Goal: Task Accomplishment & Management: Use online tool/utility

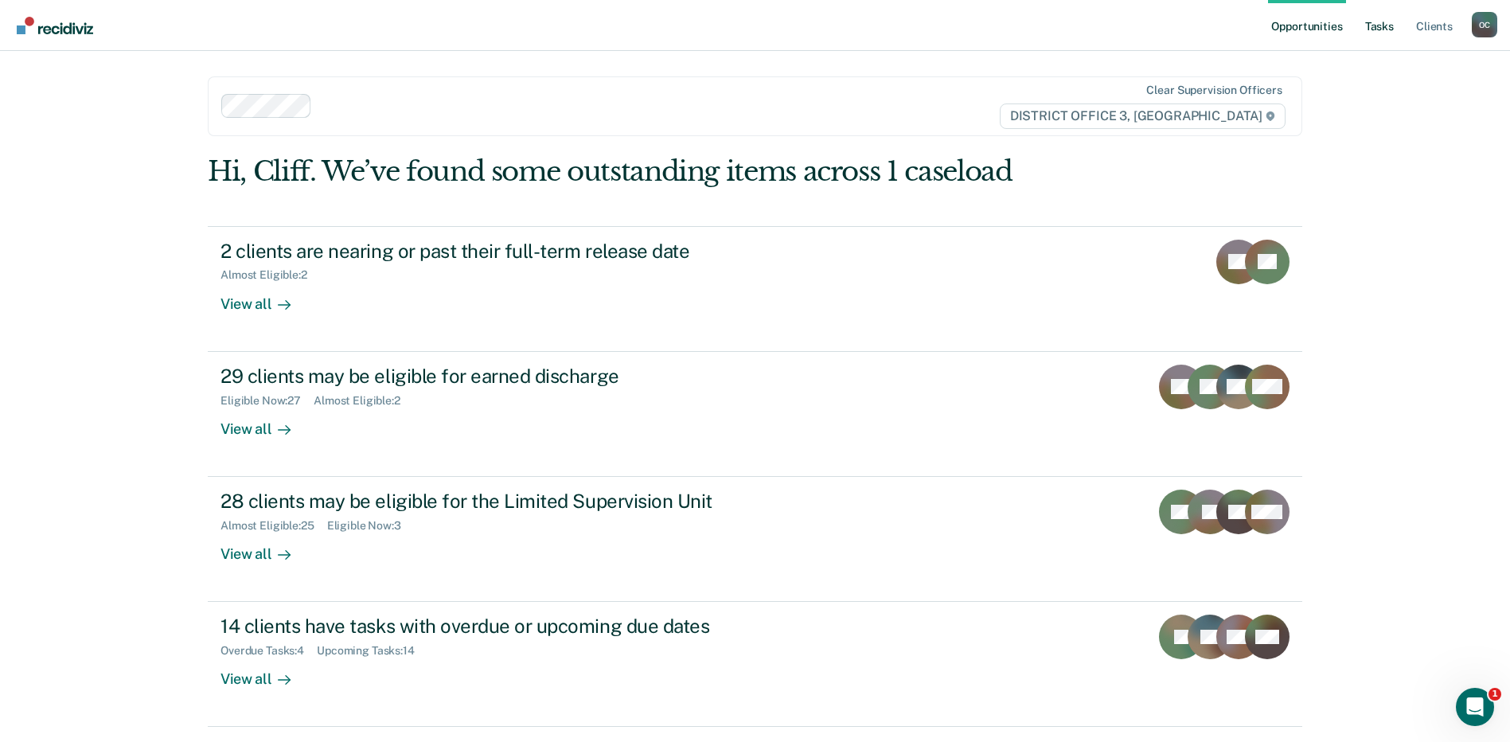
click at [1379, 18] on link "Tasks" at bounding box center [1379, 25] width 35 height 51
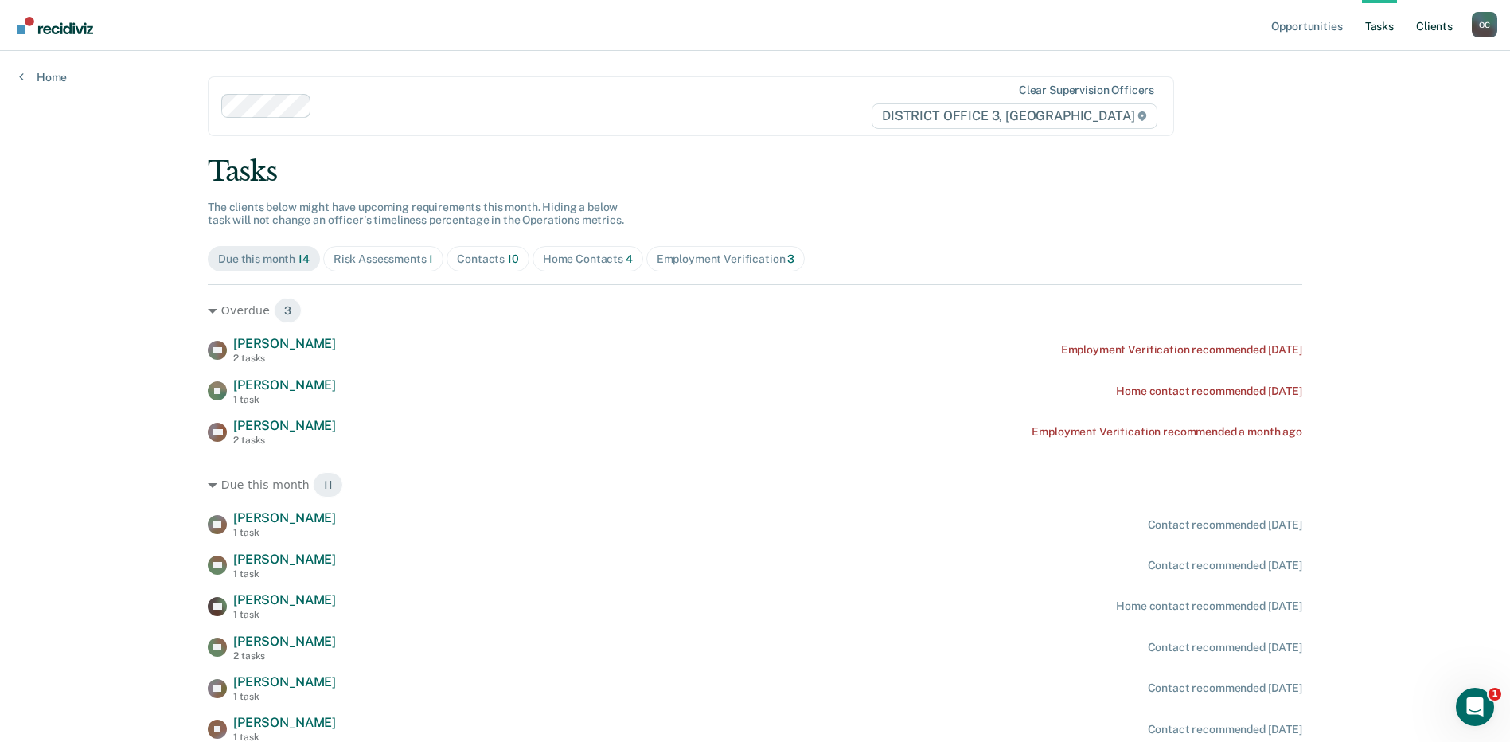
click at [1434, 31] on link "Client s" at bounding box center [1433, 25] width 43 height 51
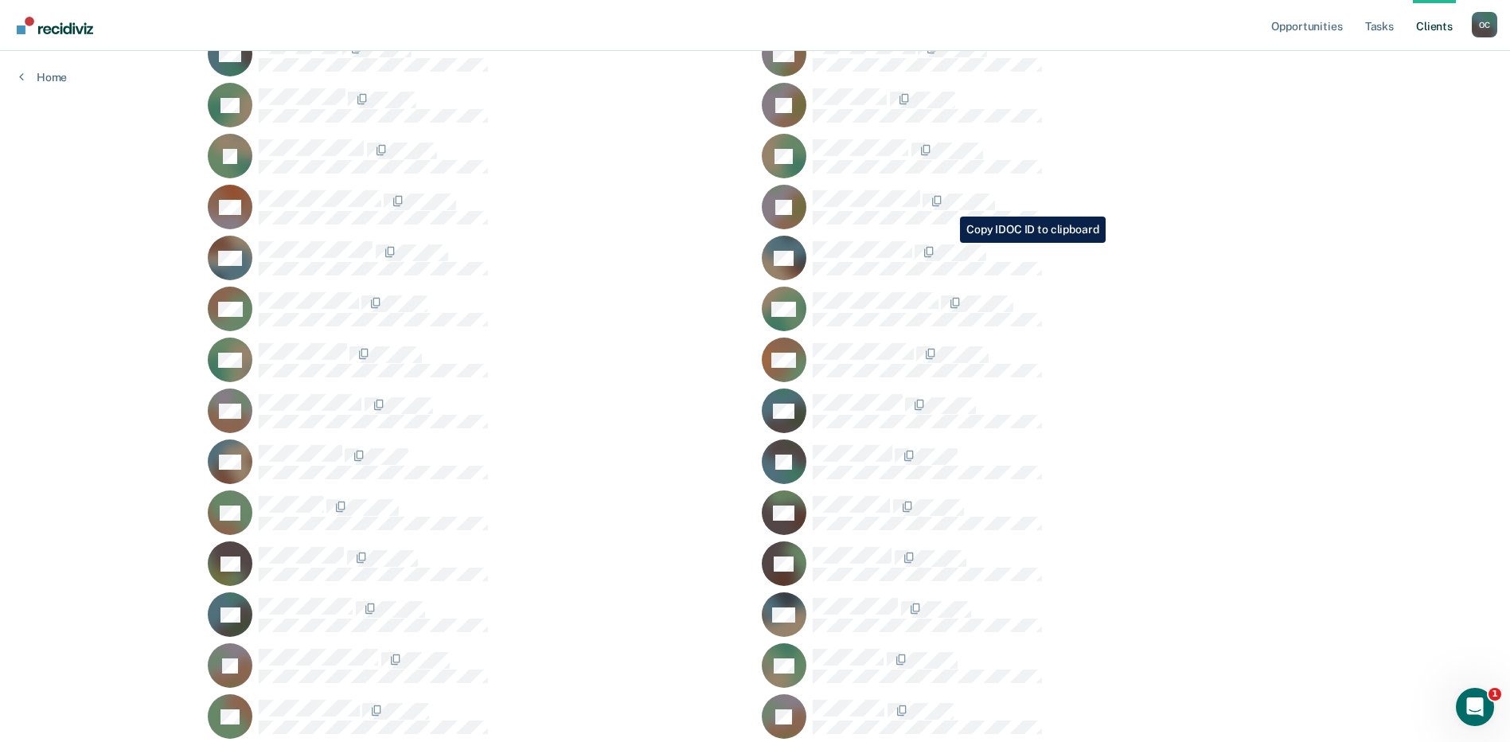
scroll to position [557, 0]
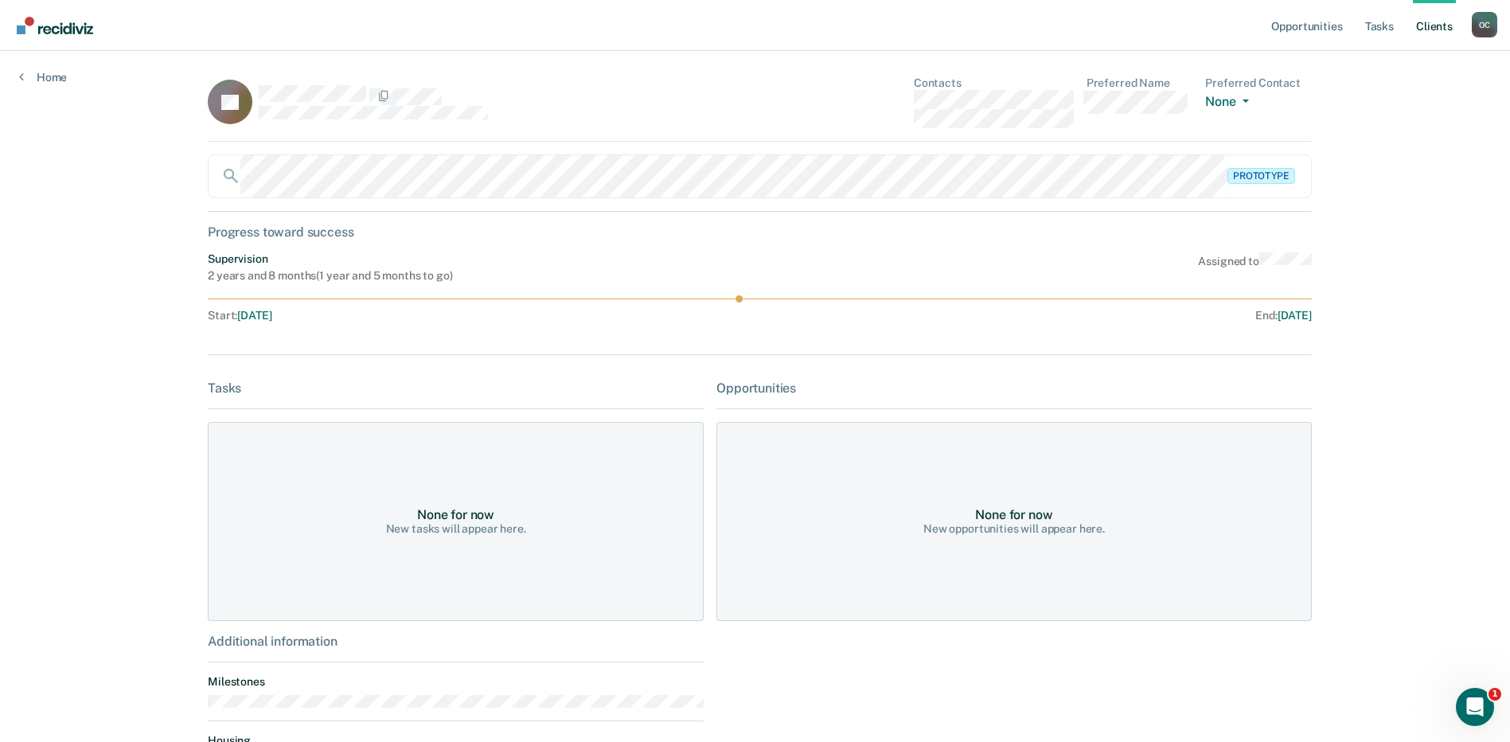
click at [1433, 25] on link "Client s" at bounding box center [1433, 25] width 43 height 51
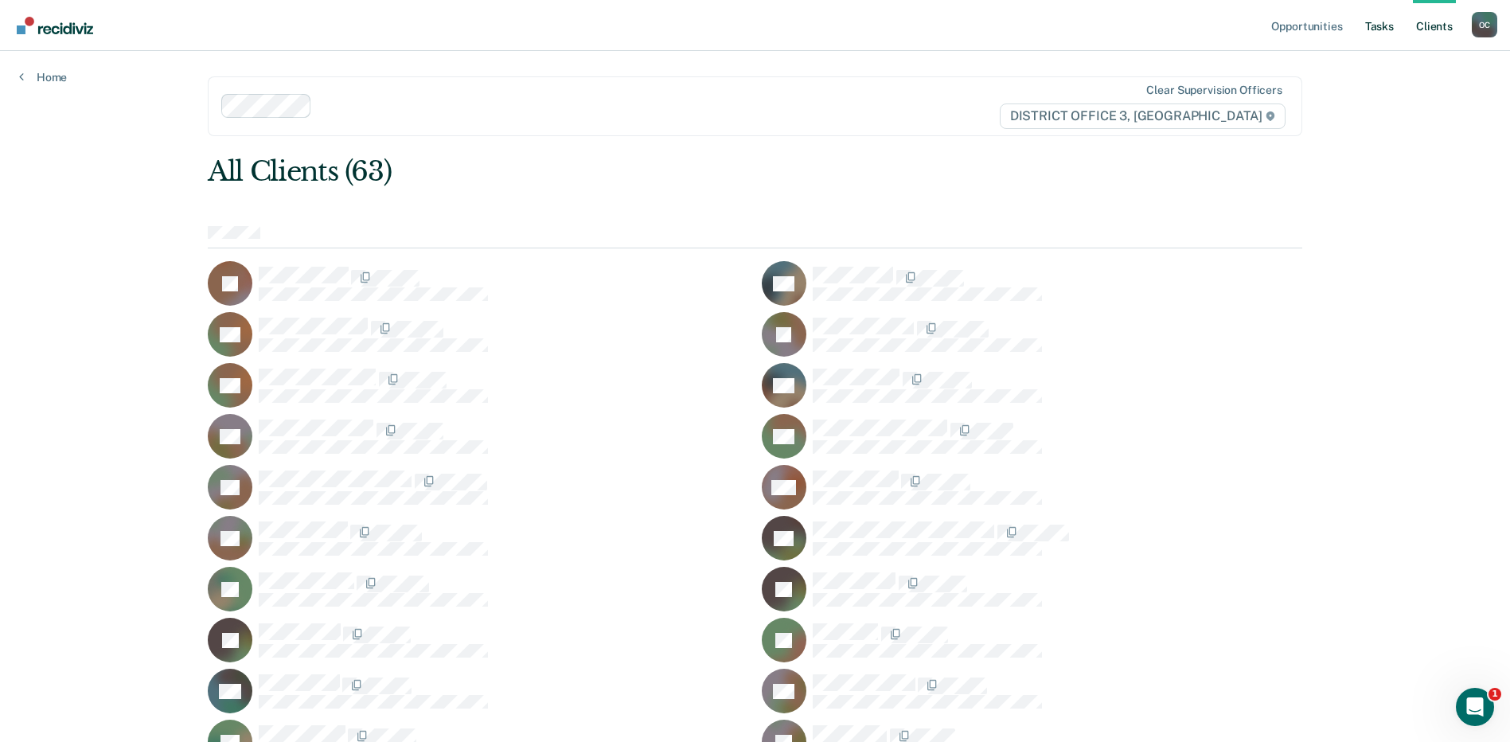
click at [1386, 25] on link "Tasks" at bounding box center [1379, 25] width 35 height 51
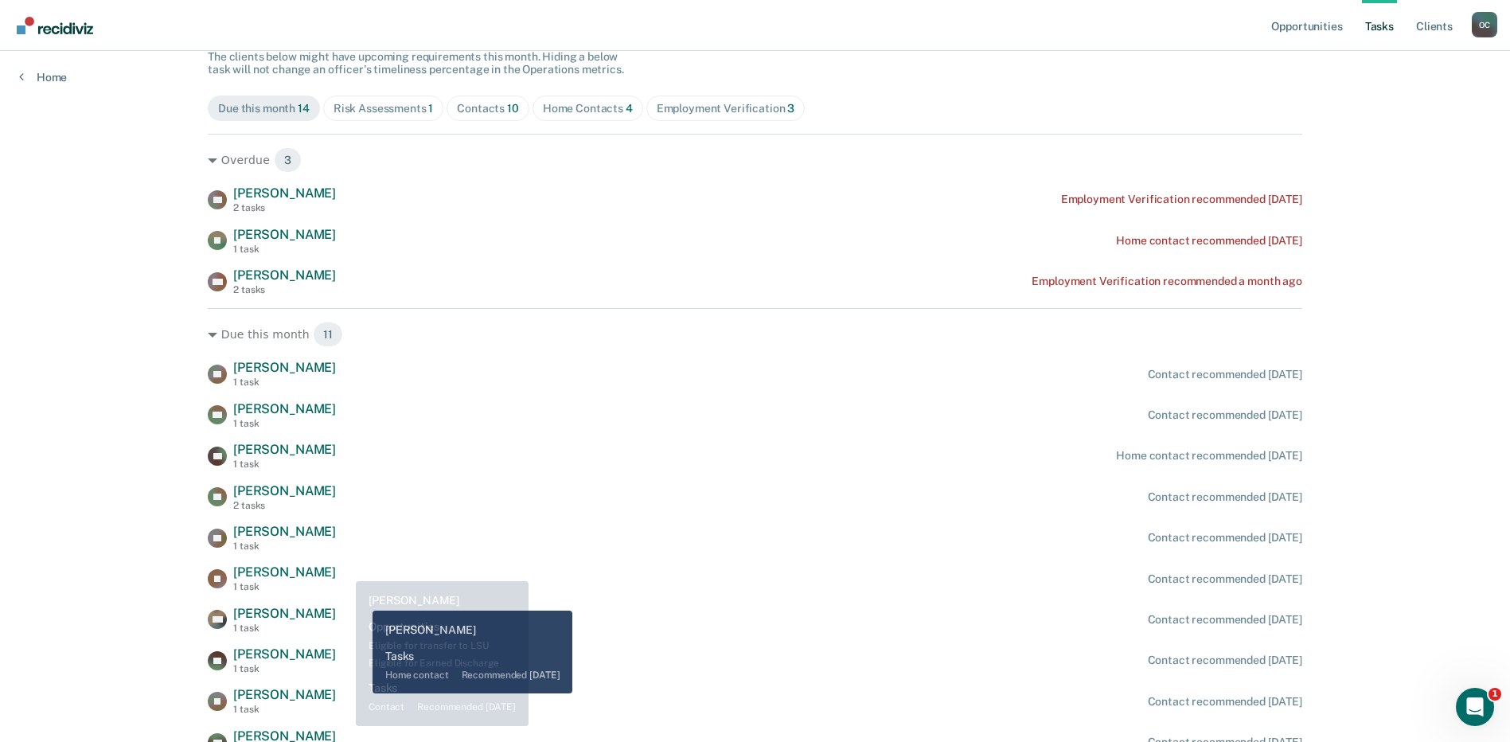
scroll to position [159, 0]
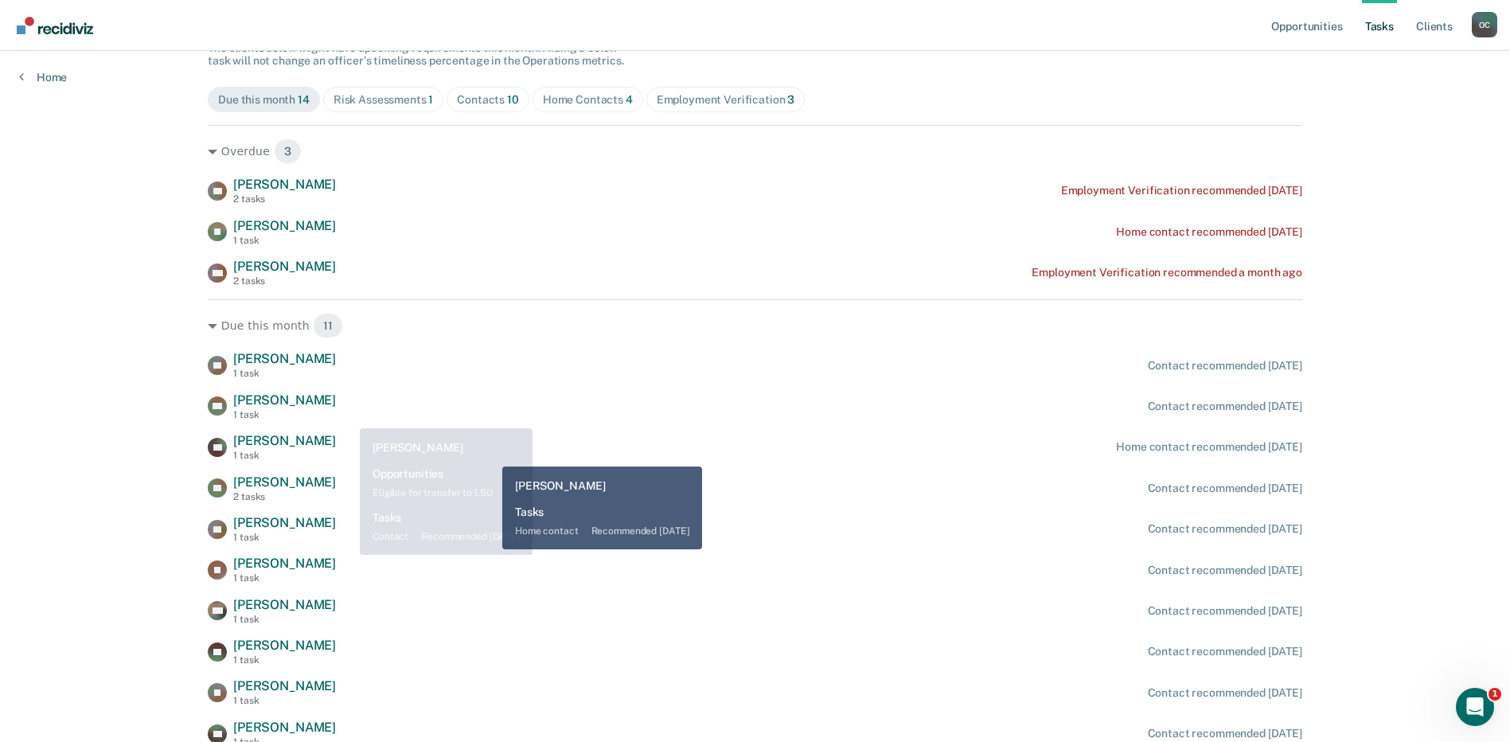
click at [490, 454] on div "CP [PERSON_NAME] 1 task Home contact recommended [DATE]" at bounding box center [755, 447] width 1094 height 28
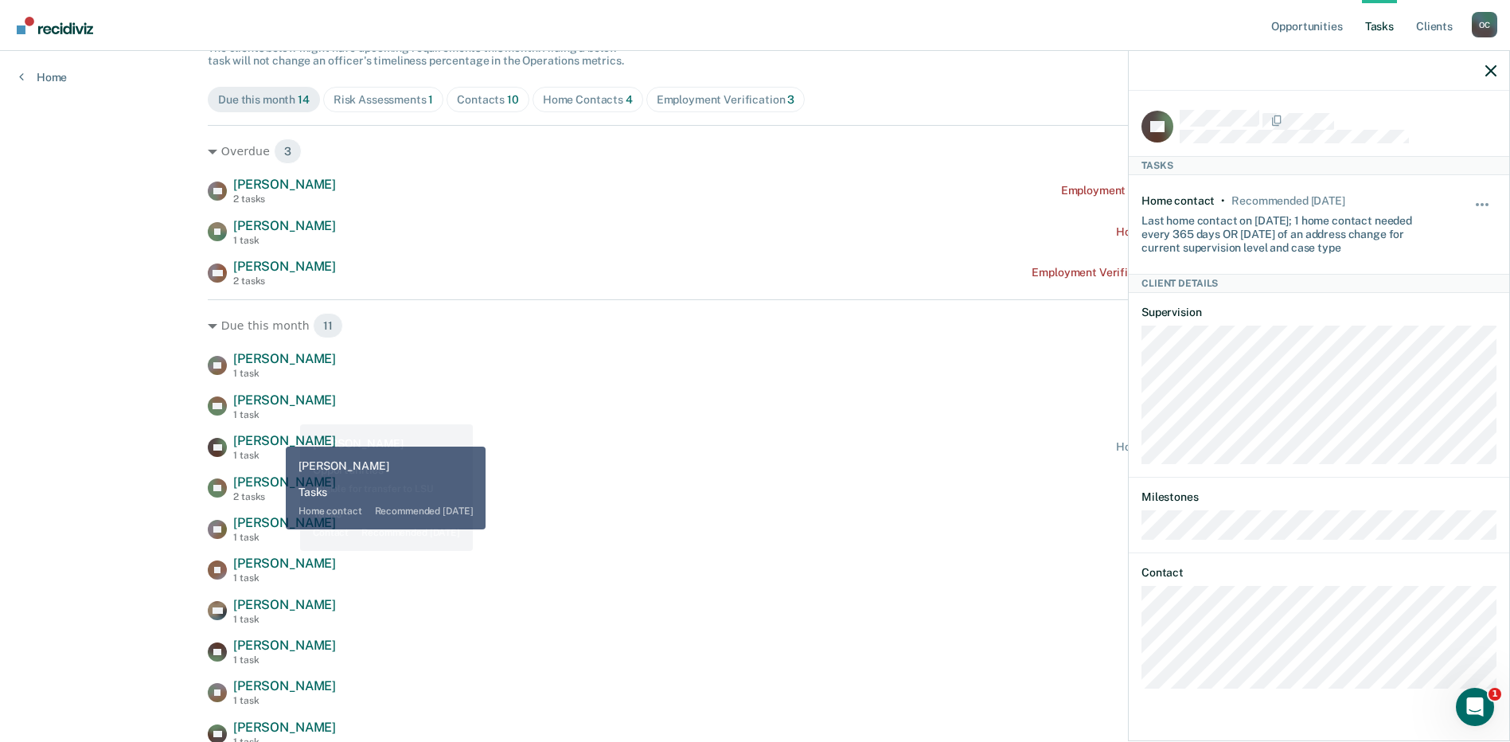
click at [504, 384] on div "TD [PERSON_NAME] 1 task Contact recommended [DATE] ND [PERSON_NAME] 1 task Cont…" at bounding box center [755, 569] width 1094 height 437
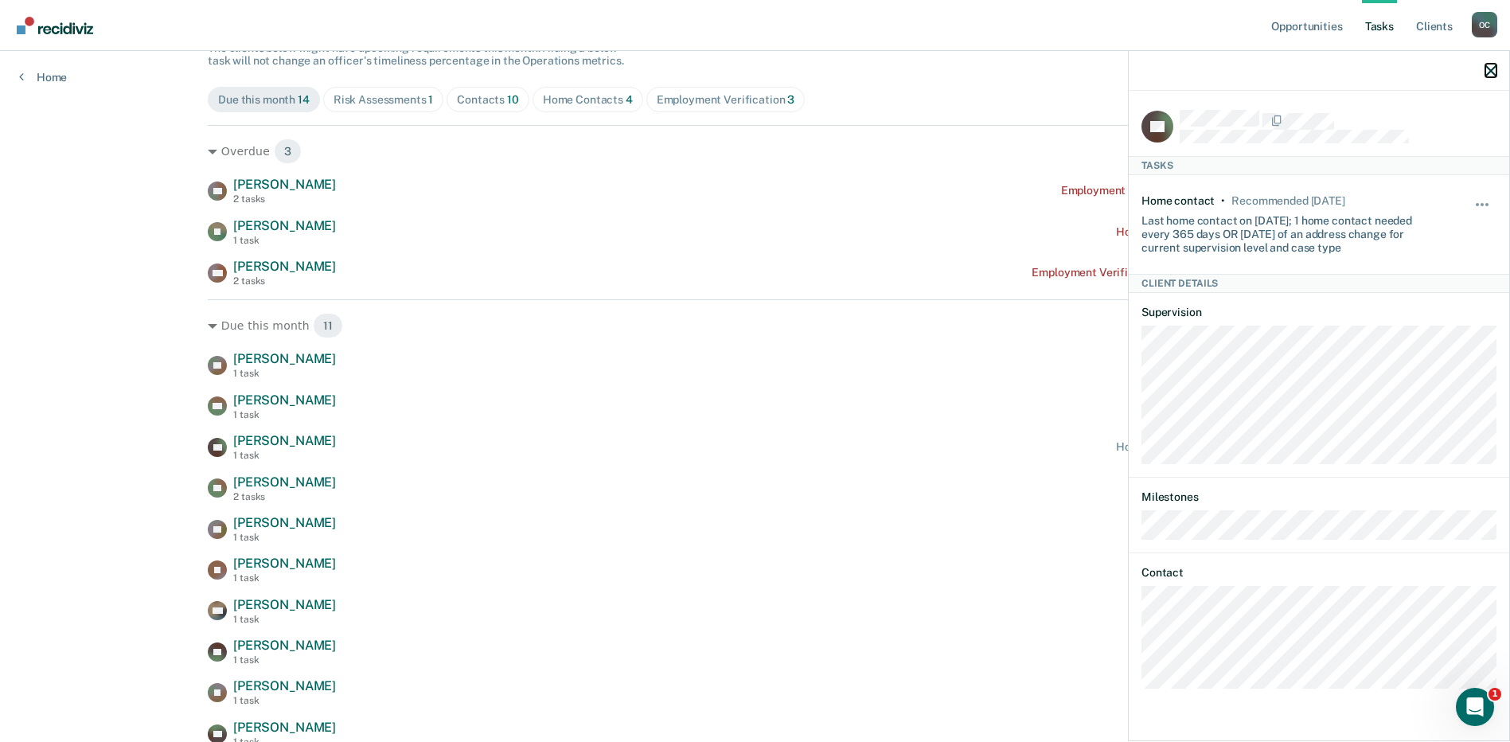
click at [1488, 71] on icon "button" at bounding box center [1490, 70] width 11 height 11
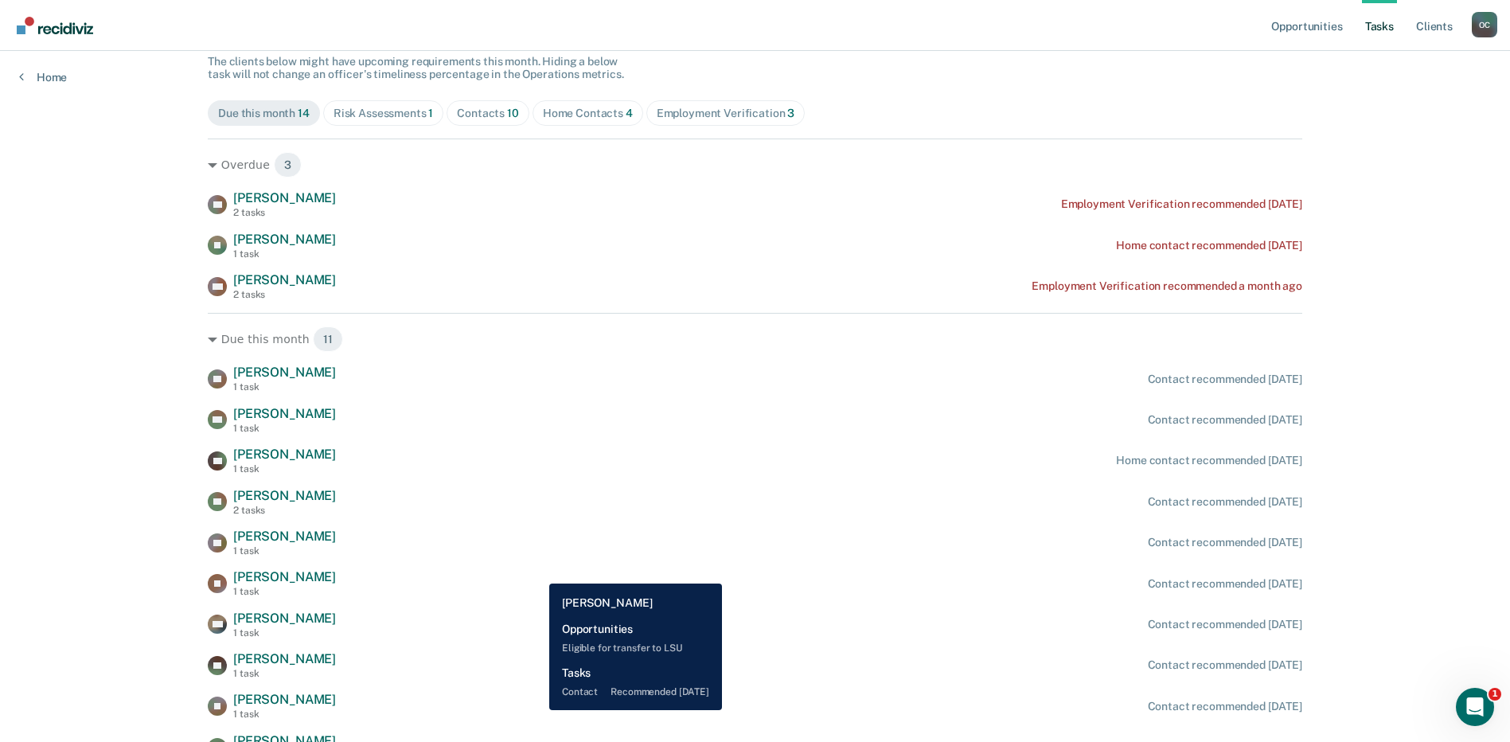
scroll to position [270, 0]
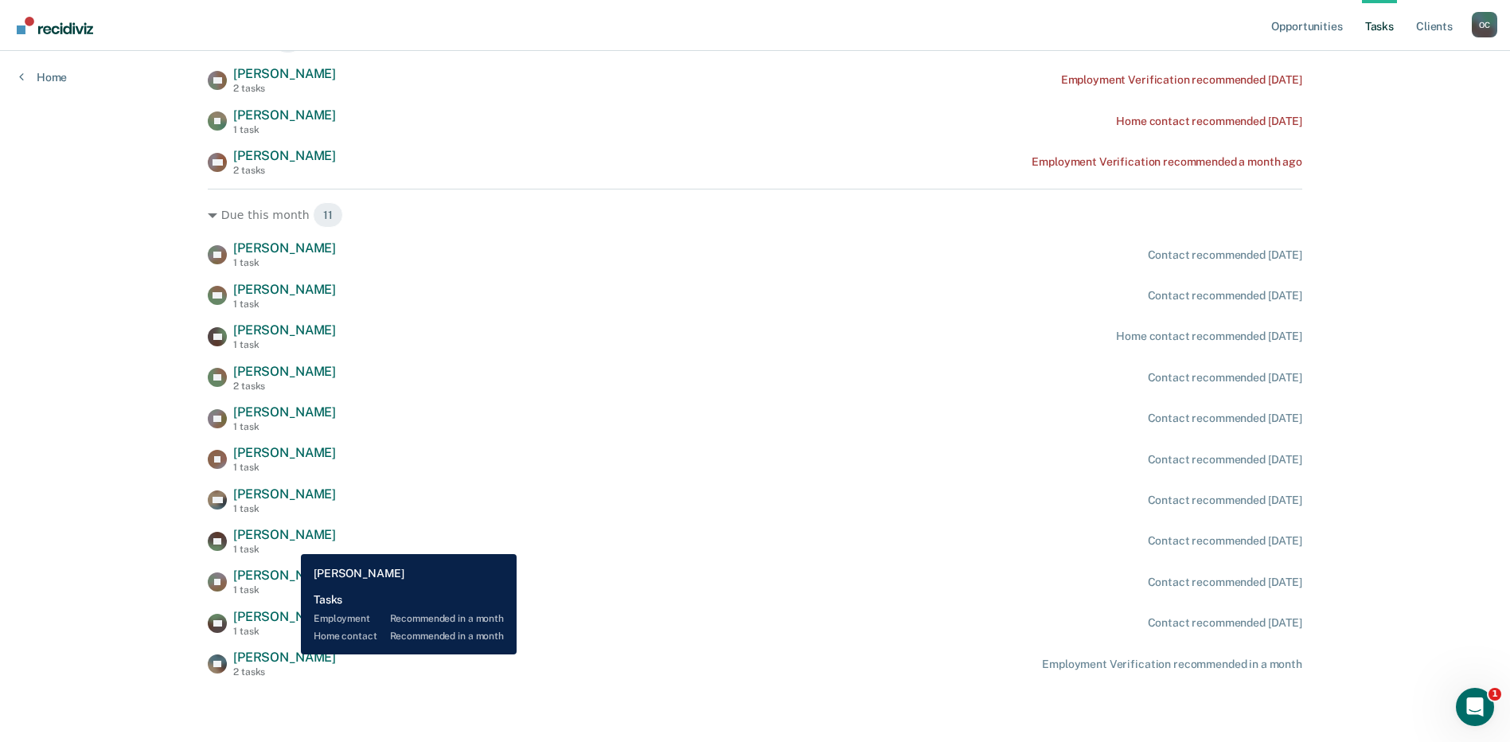
click at [289, 654] on span "[PERSON_NAME]" at bounding box center [284, 656] width 103 height 15
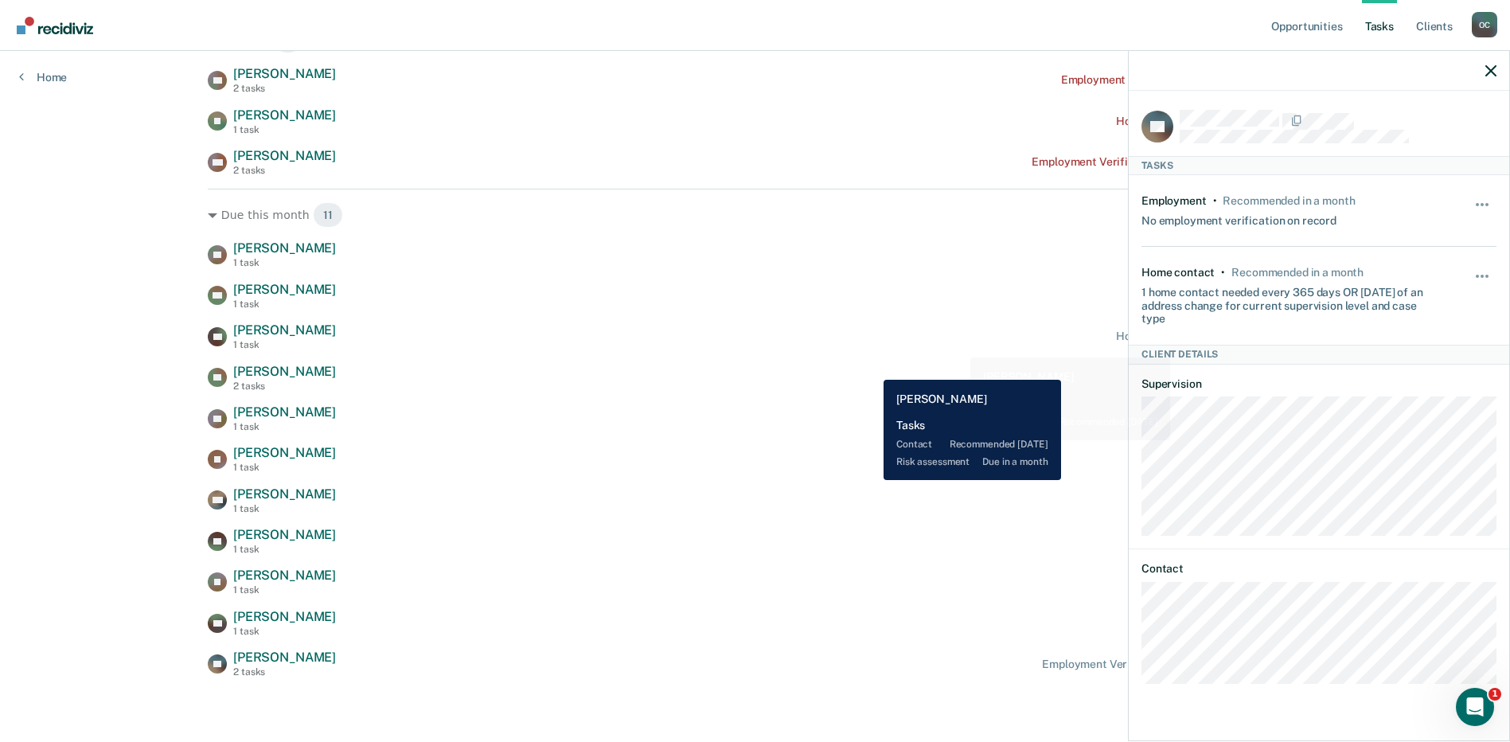
drag, startPoint x: 872, startPoint y: 368, endPoint x: 853, endPoint y: 387, distance: 27.0
click at [872, 368] on div "TR [PERSON_NAME] 2 tasks Contact recommended [DATE]" at bounding box center [755, 378] width 1094 height 28
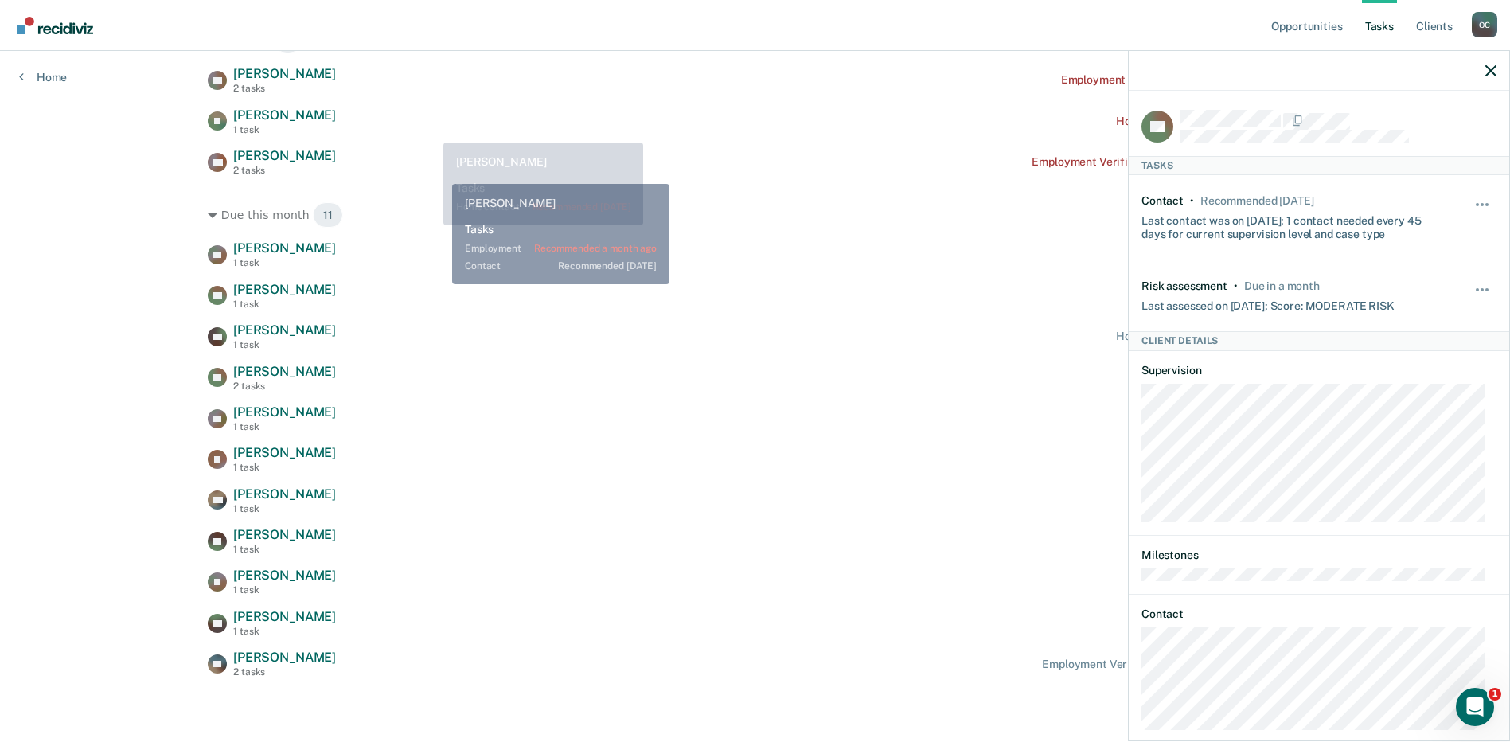
click at [541, 175] on div "MD [PERSON_NAME] 2 tasks Employment Verification recommended a month ago" at bounding box center [755, 162] width 1094 height 28
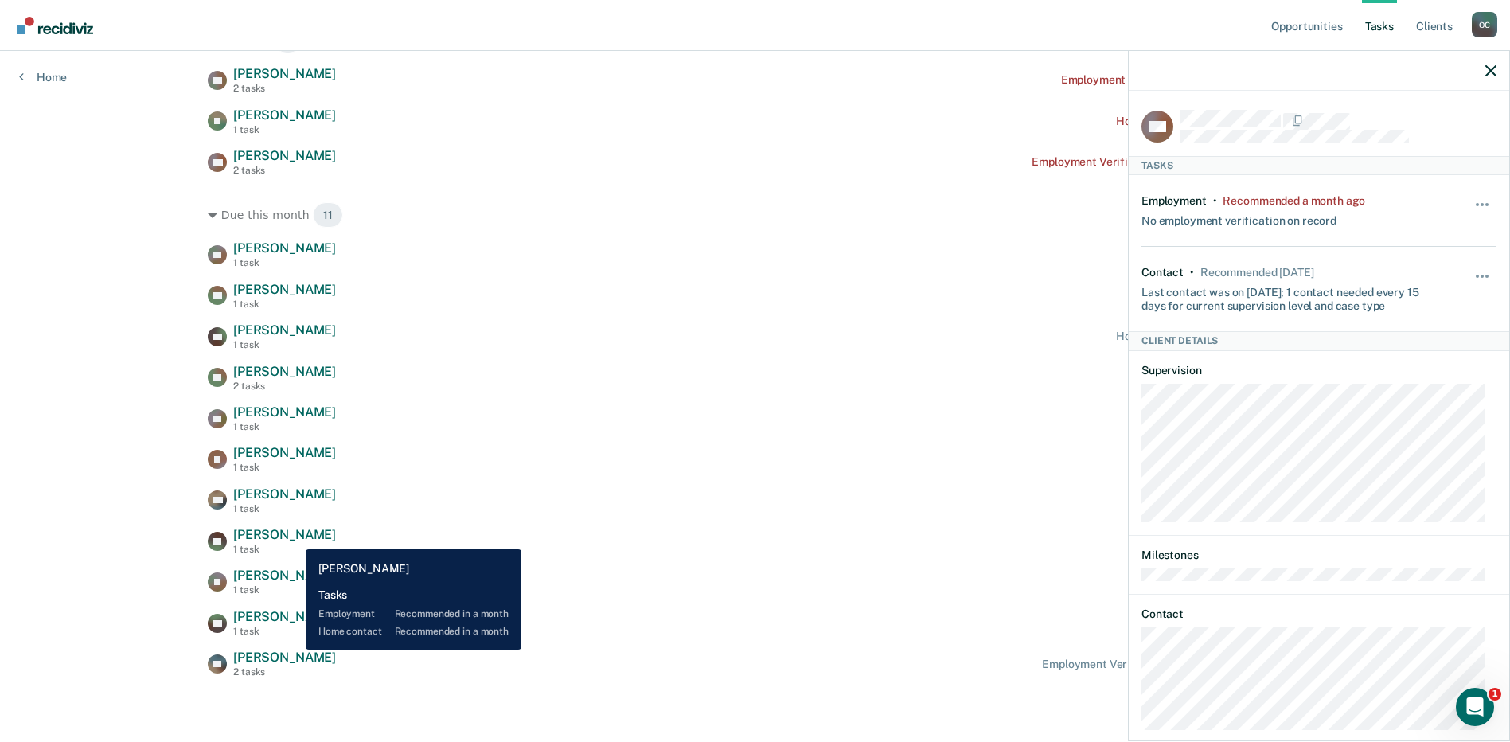
click at [294, 649] on span "[PERSON_NAME]" at bounding box center [284, 656] width 103 height 15
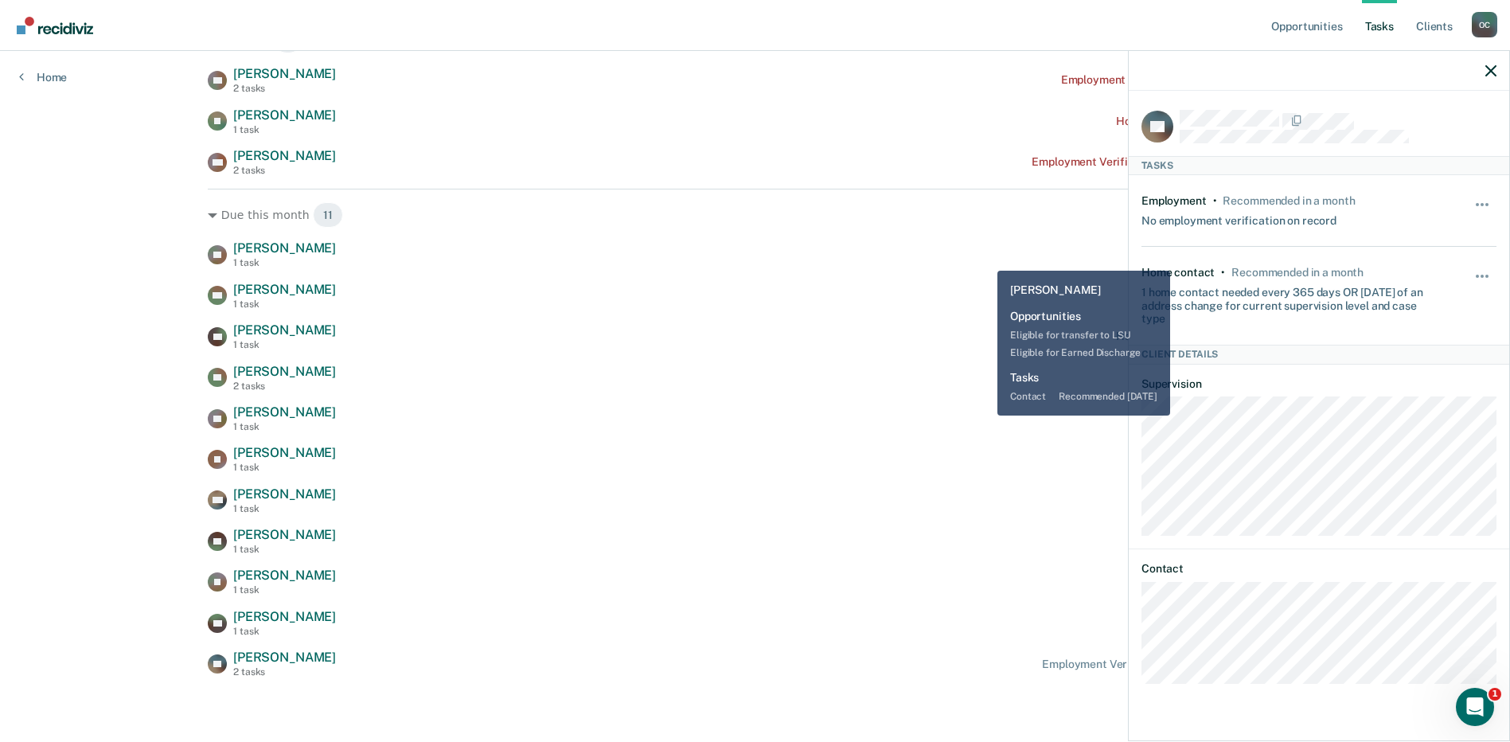
click at [985, 259] on div "TD [PERSON_NAME] 1 task Contact recommended [DATE]" at bounding box center [755, 254] width 1094 height 28
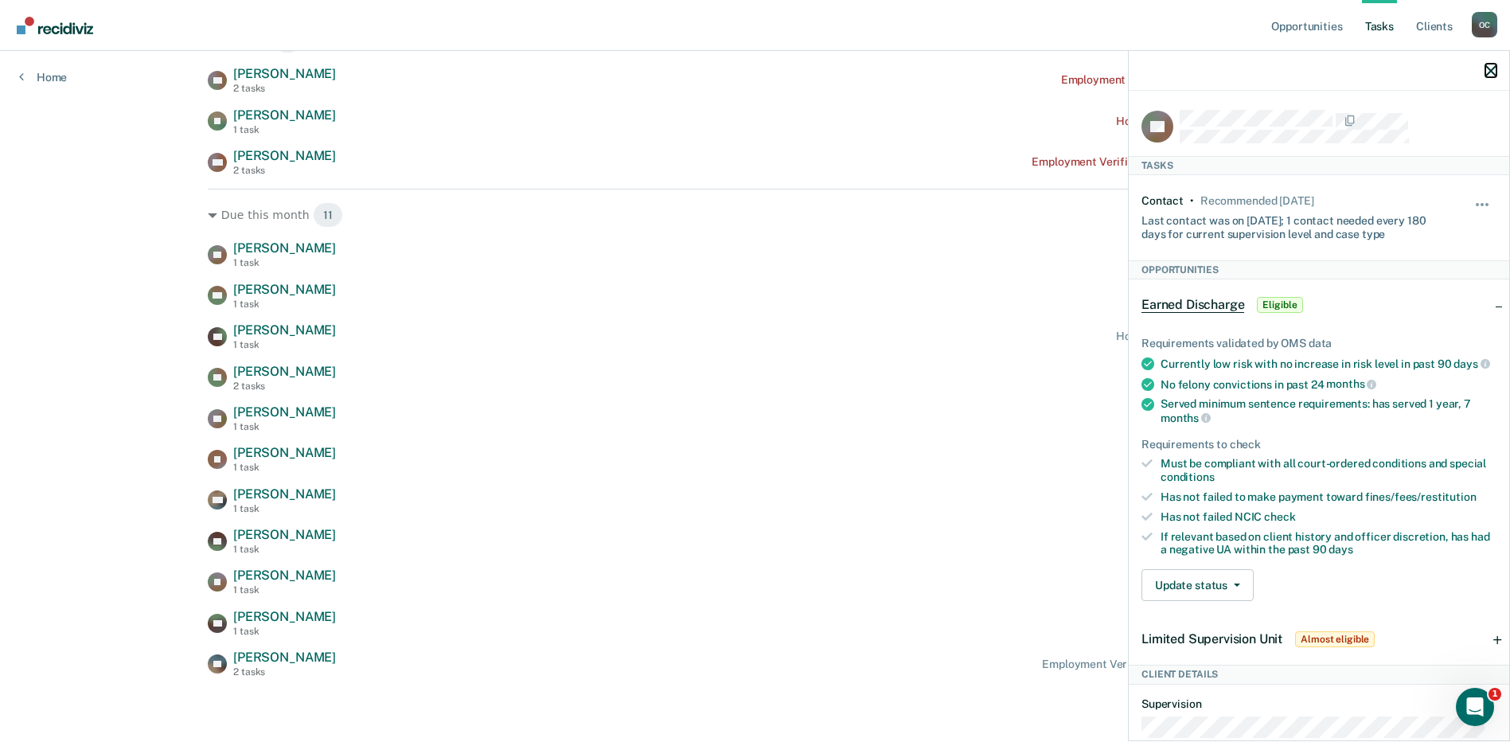
click at [1491, 68] on icon "button" at bounding box center [1490, 70] width 11 height 11
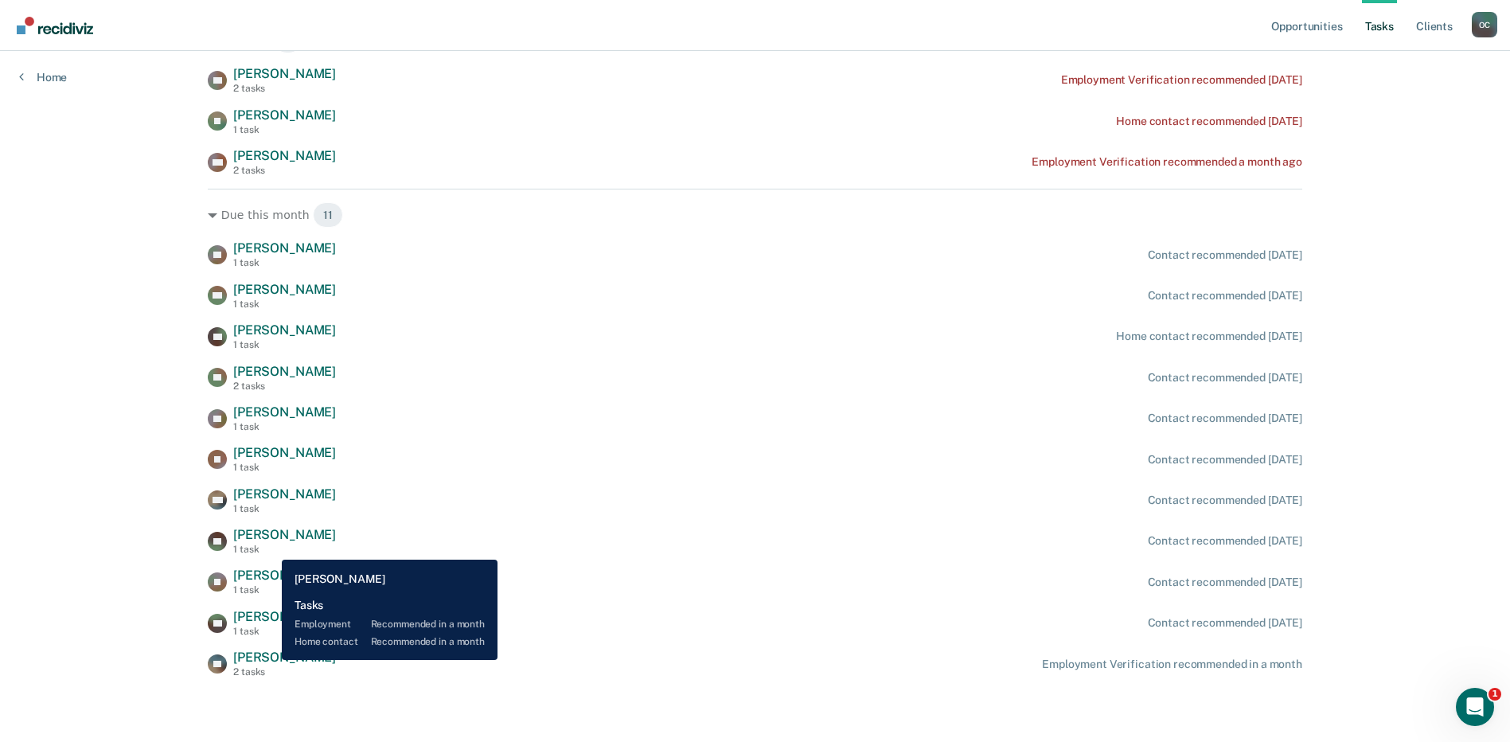
click at [1362, 644] on div "Opportunities Tasks Client s [PERSON_NAME] Profile How it works Log Out Home Cl…" at bounding box center [755, 235] width 1510 height 1011
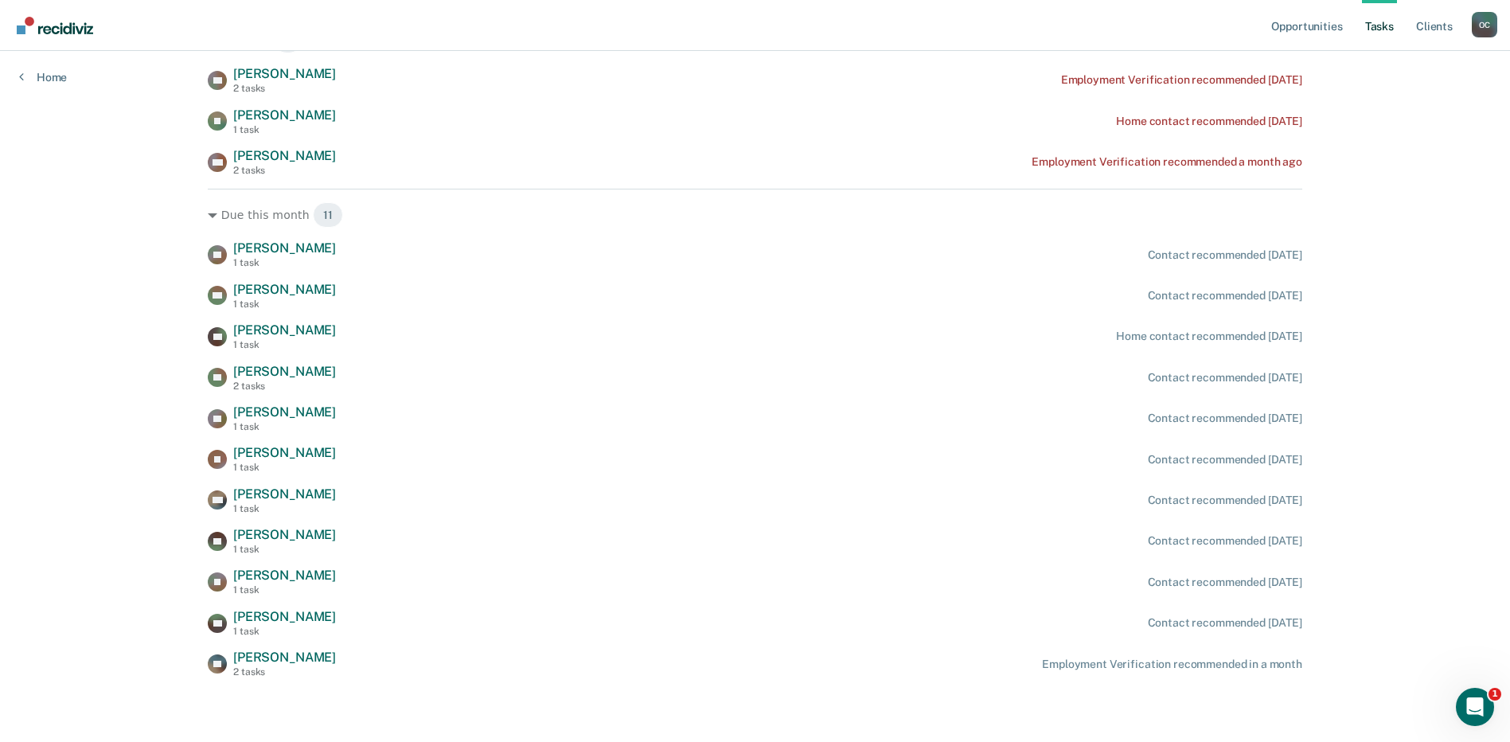
click at [762, 697] on main "Clear supervision officers DISTRICT OFFICE 3, [PERSON_NAME] Tasks The clients b…" at bounding box center [755, 242] width 1132 height 922
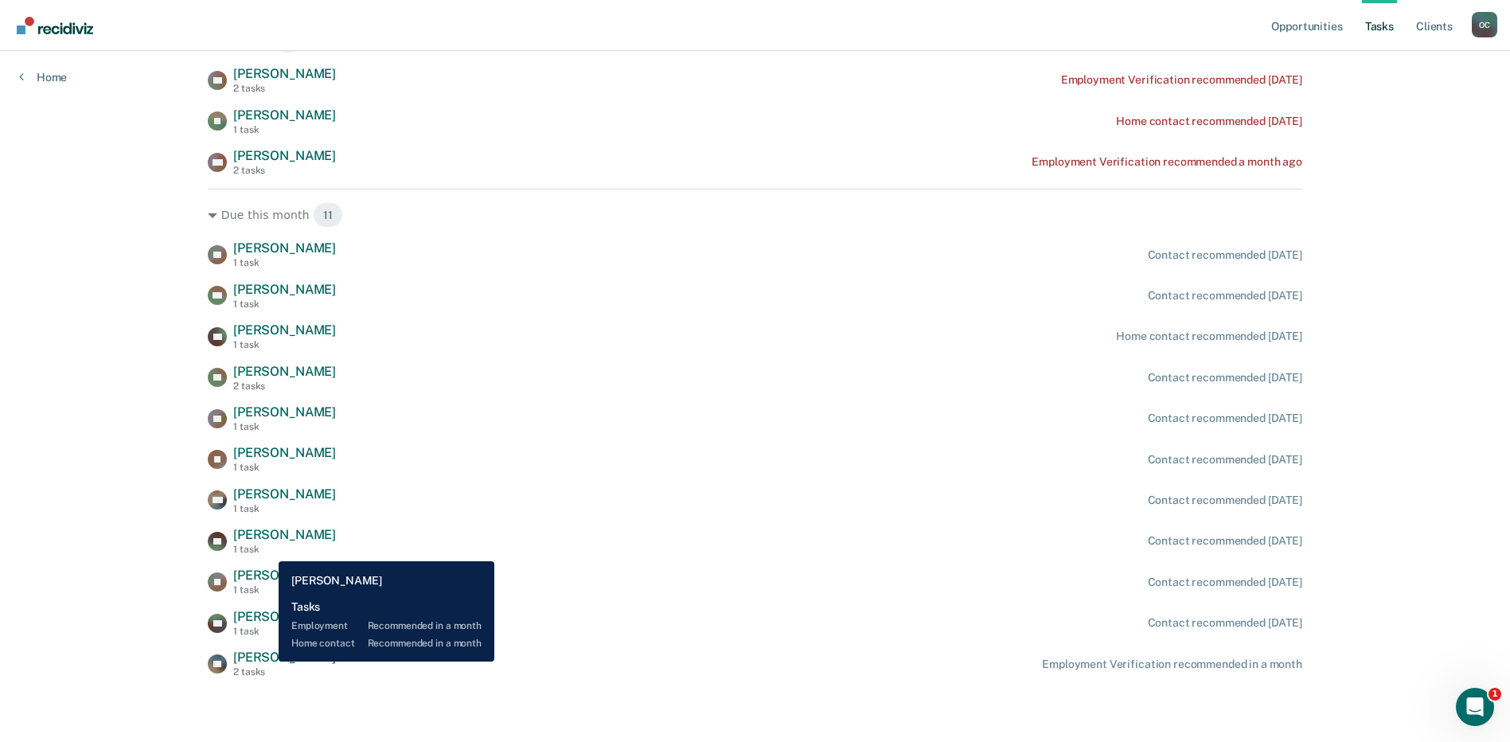
click at [267, 661] on span "[PERSON_NAME]" at bounding box center [284, 656] width 103 height 15
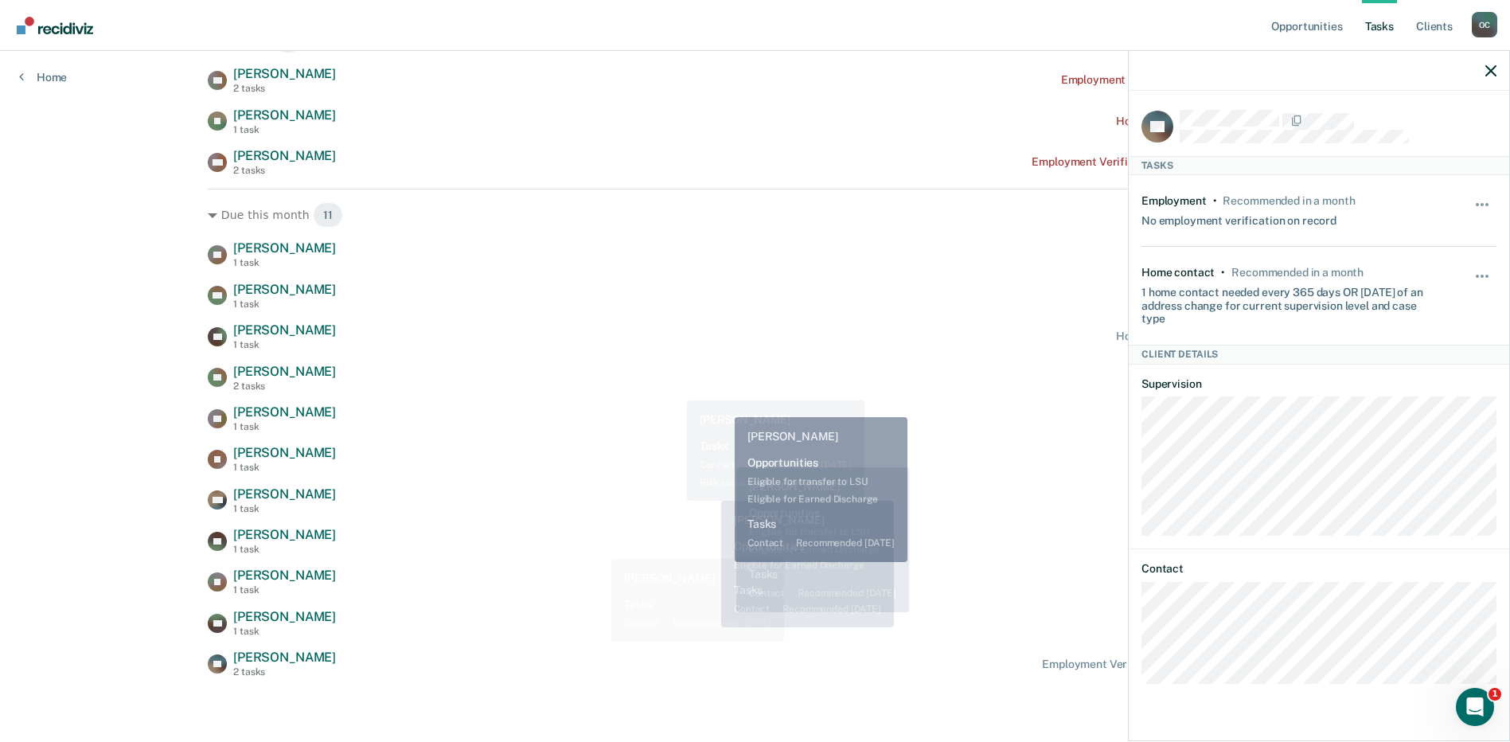
click at [674, 388] on div "TR [PERSON_NAME] 2 tasks Contact recommended [DATE]" at bounding box center [755, 378] width 1094 height 28
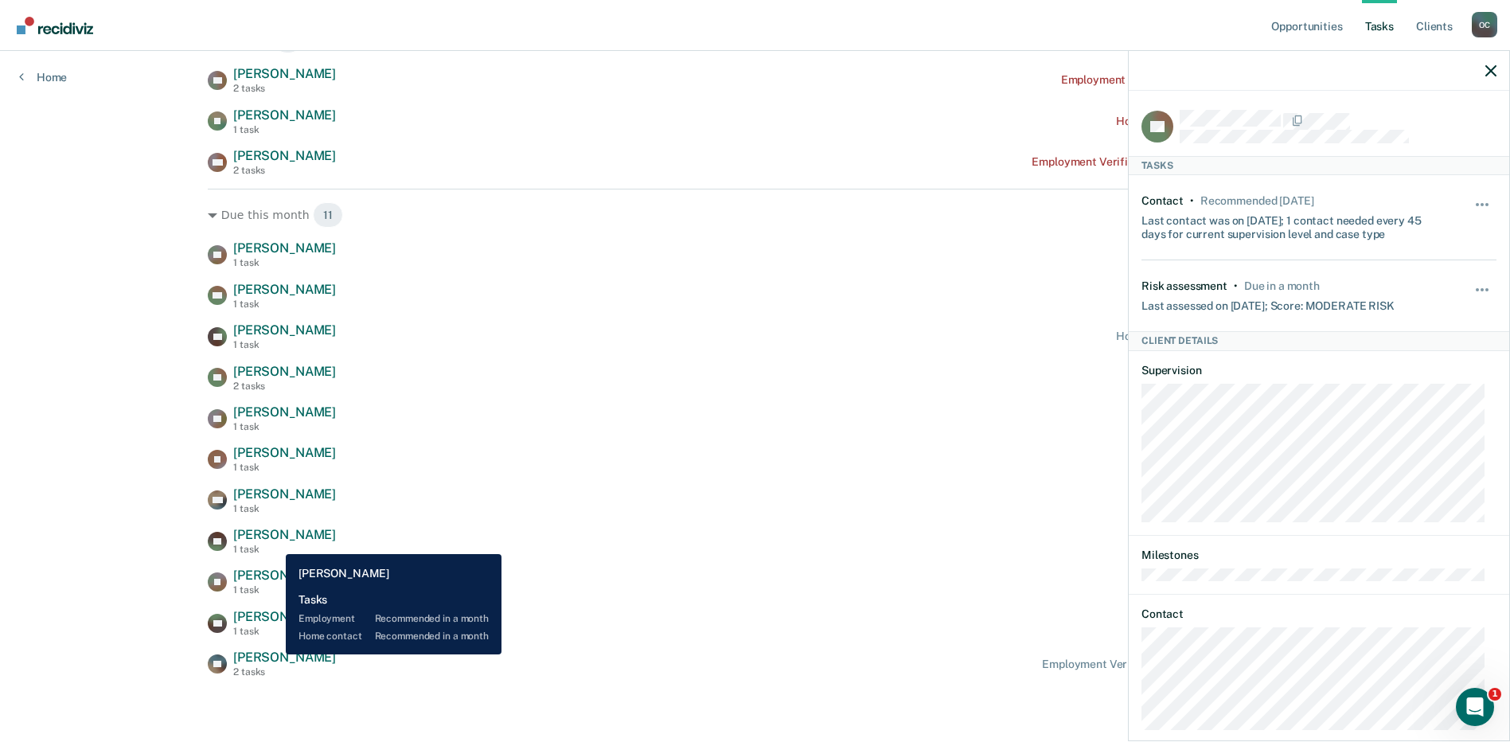
drag, startPoint x: 274, startPoint y: 654, endPoint x: 331, endPoint y: 649, distance: 57.5
click at [274, 654] on span "[PERSON_NAME]" at bounding box center [284, 656] width 103 height 15
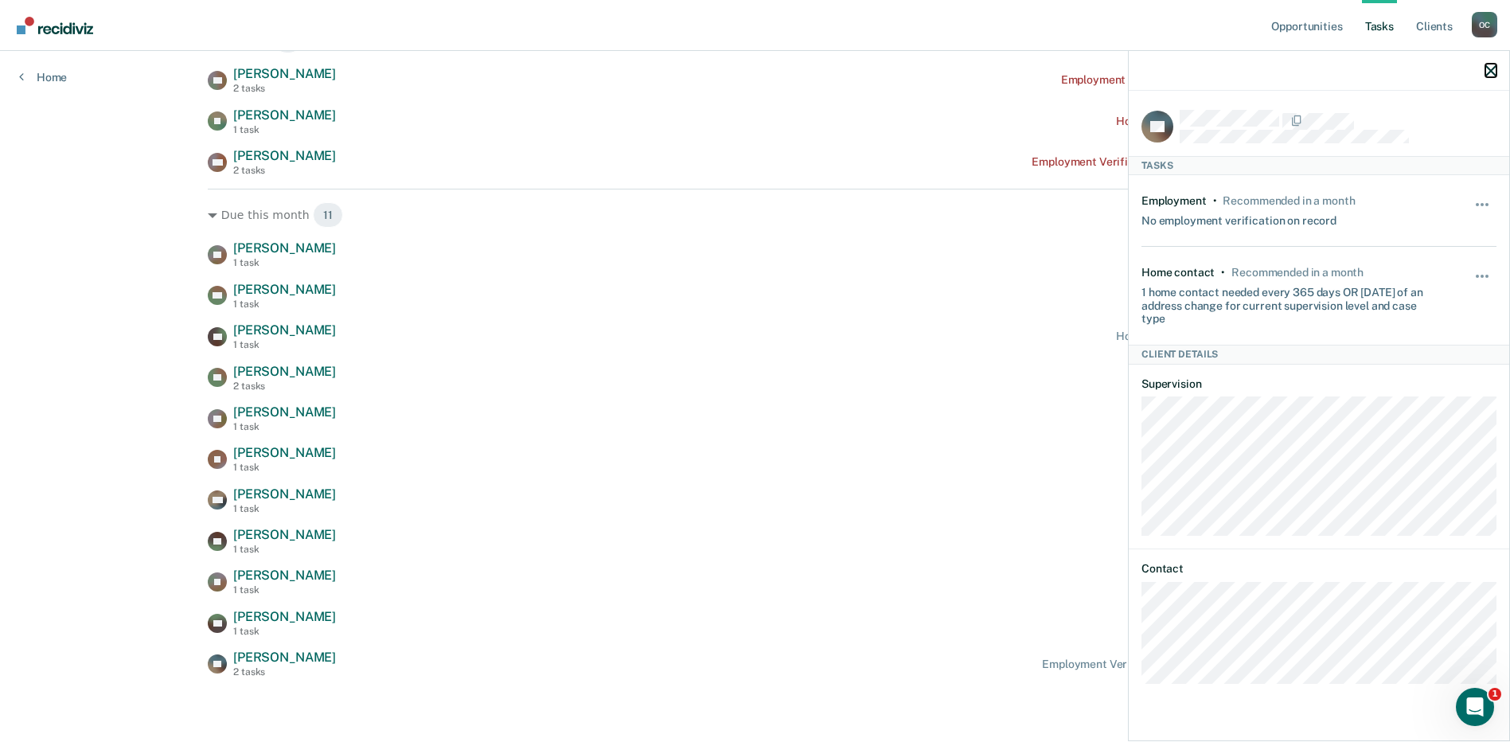
click at [1494, 66] on icon "button" at bounding box center [1490, 70] width 11 height 11
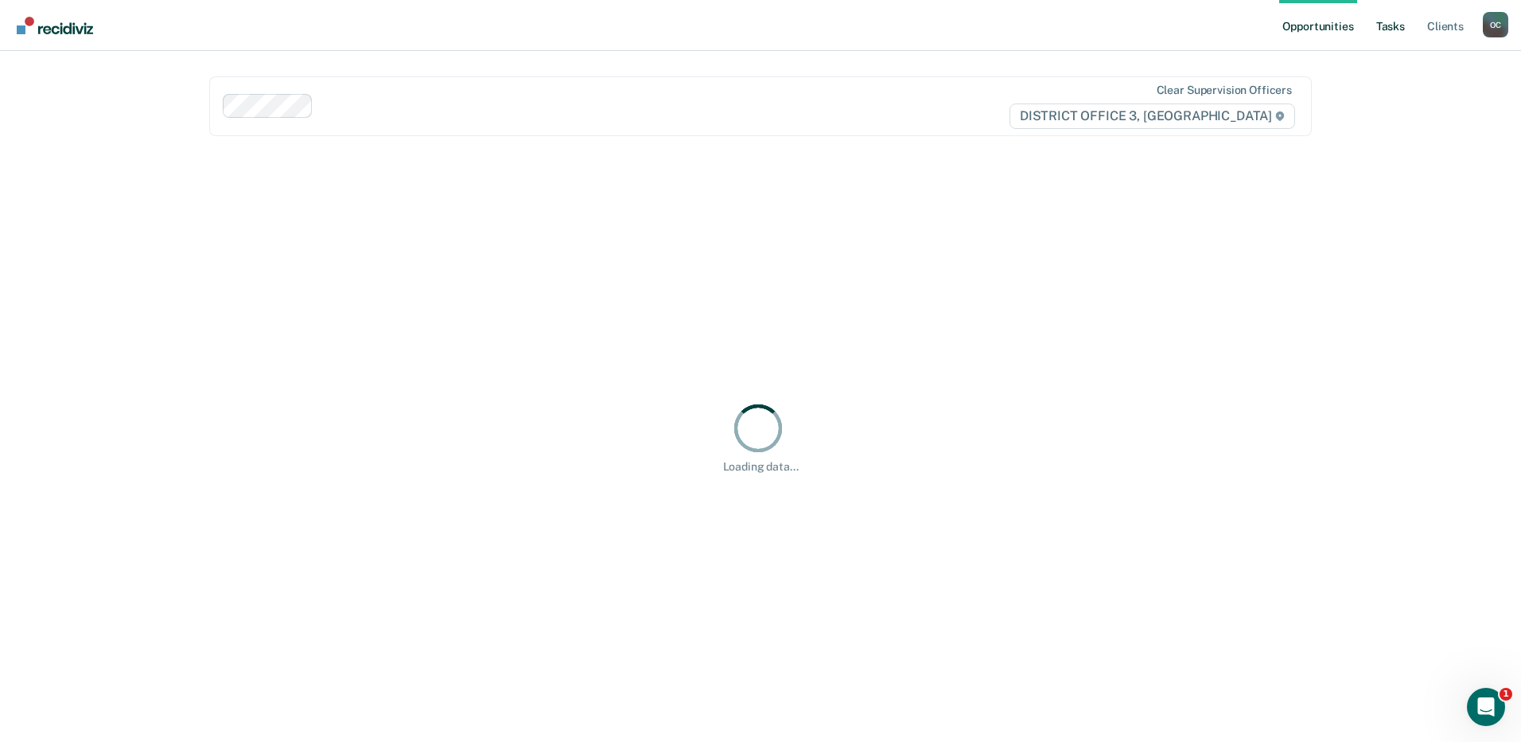
click at [1391, 27] on link "Tasks" at bounding box center [1390, 25] width 35 height 51
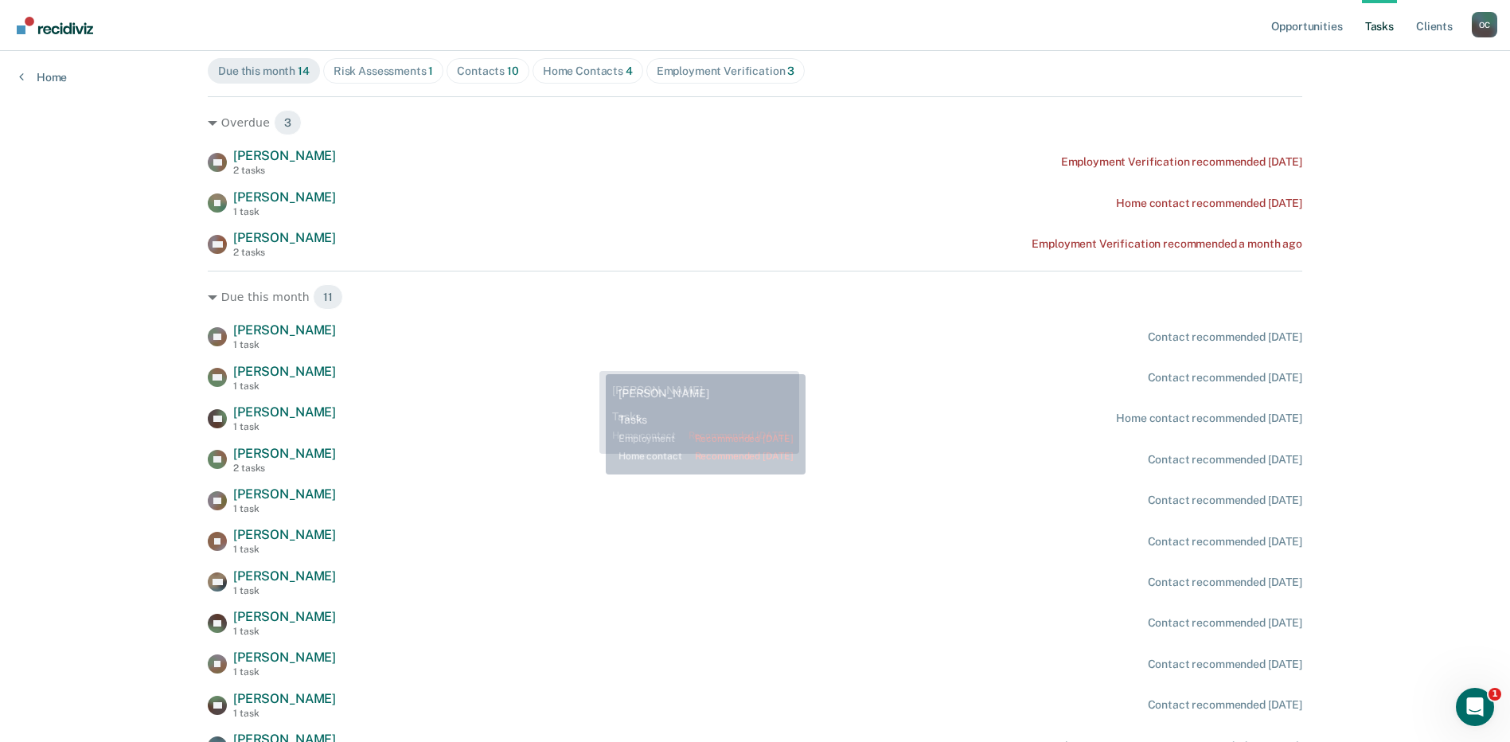
scroll to position [270, 0]
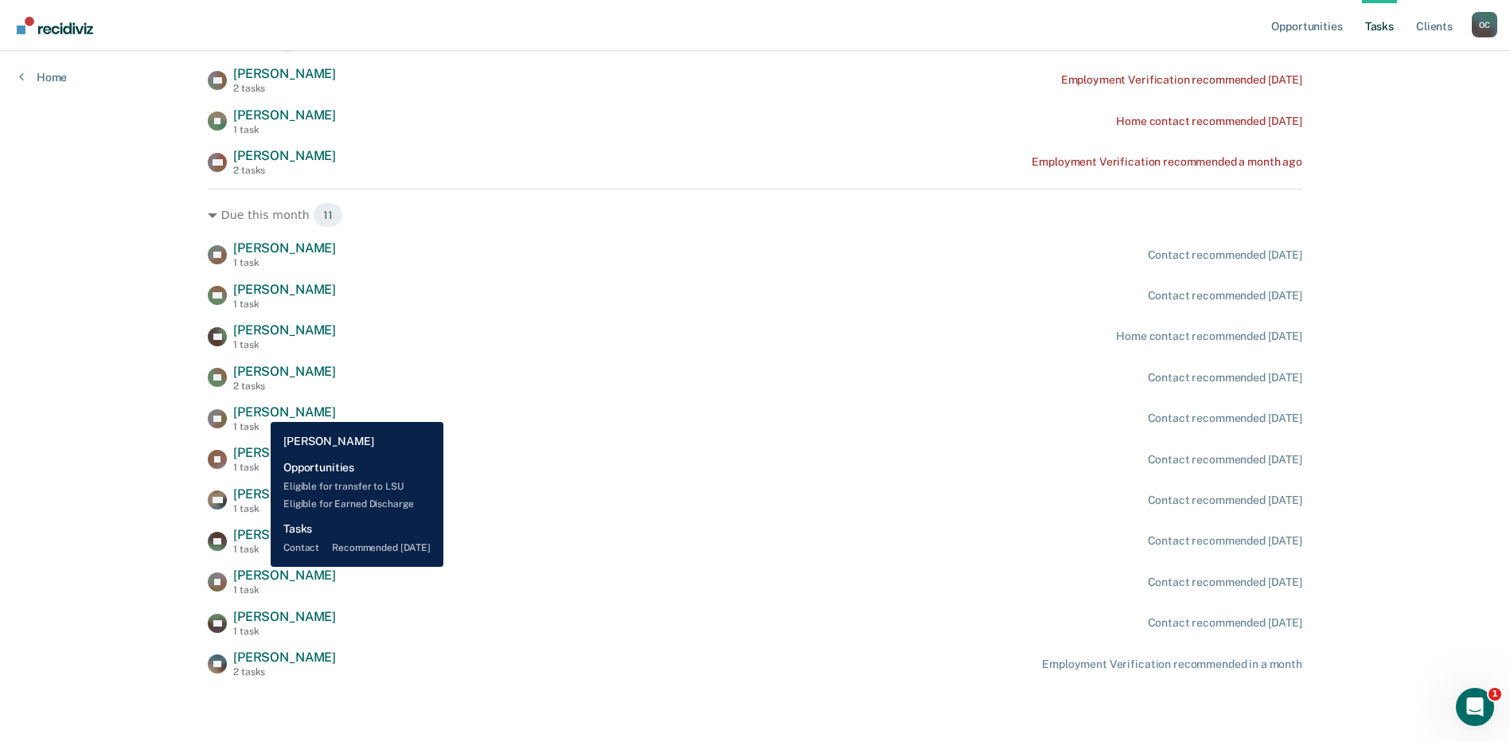
click at [259, 410] on span "[PERSON_NAME]" at bounding box center [284, 411] width 103 height 15
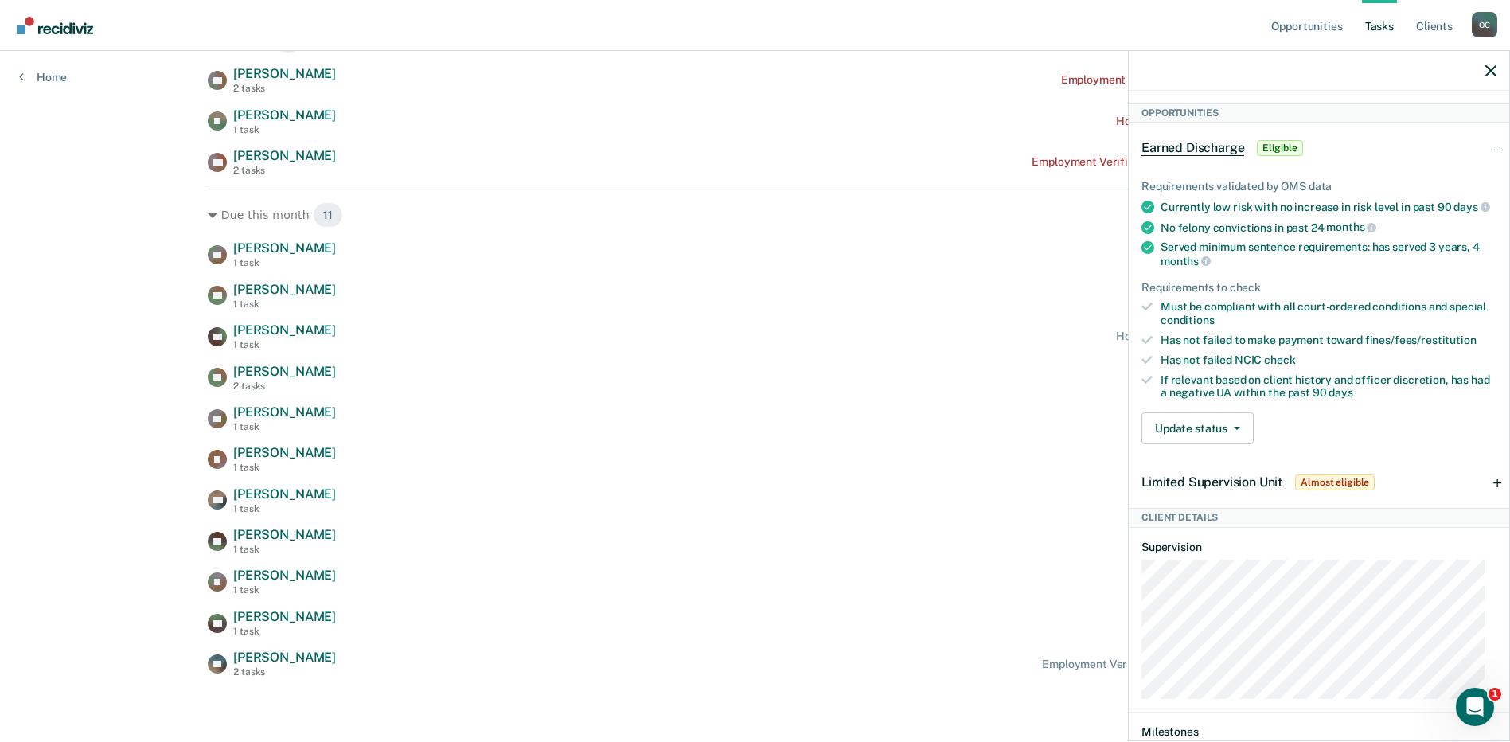
scroll to position [385, 0]
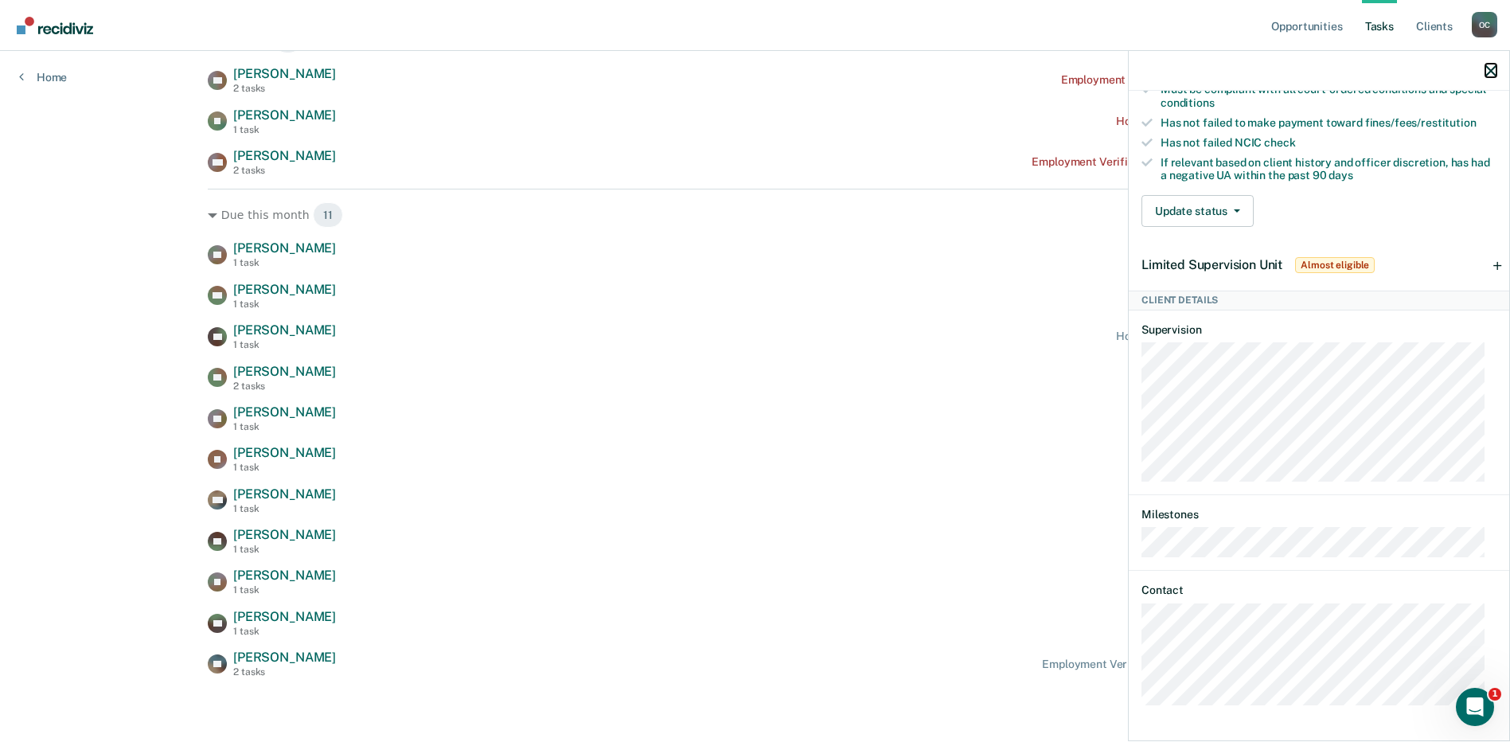
click at [1490, 70] on icon "button" at bounding box center [1490, 70] width 11 height 11
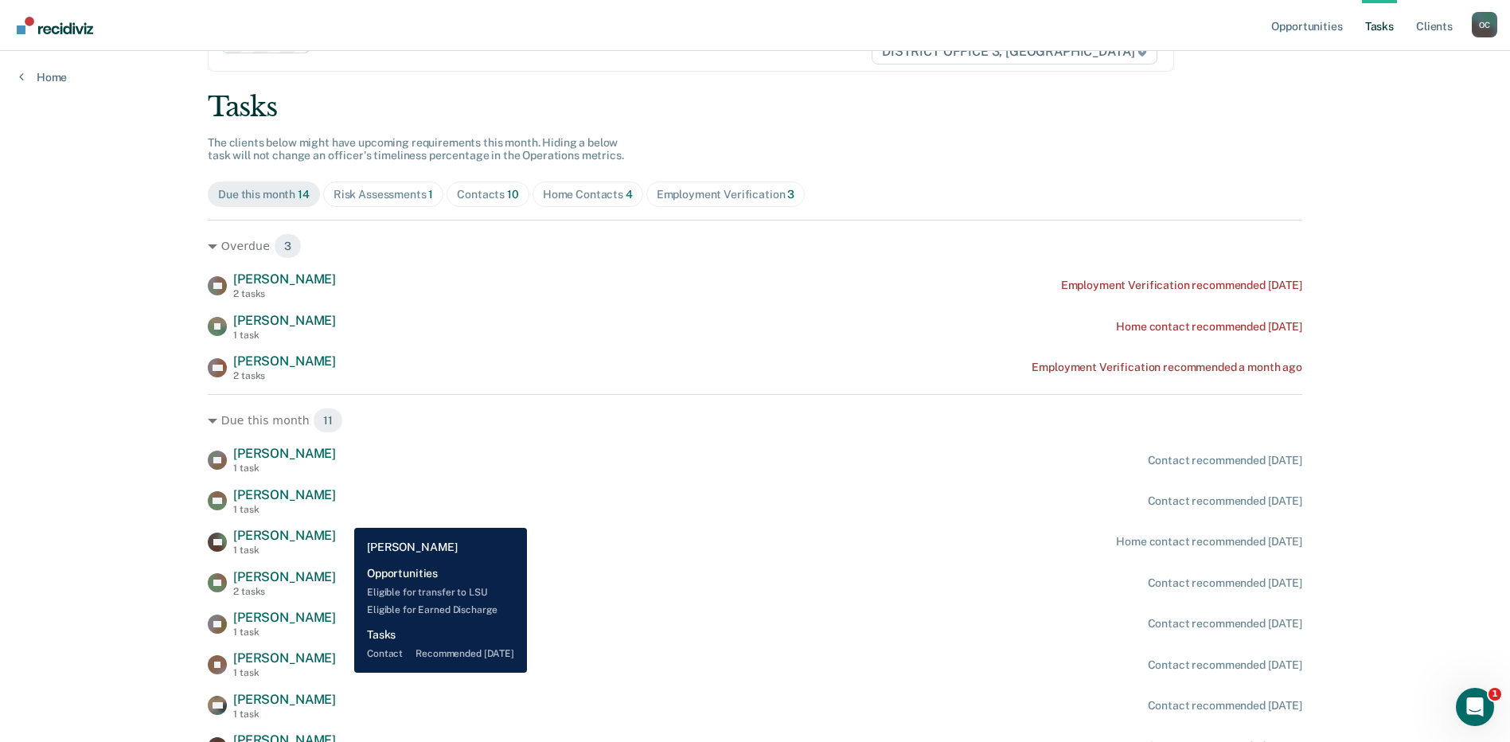
scroll to position [270, 0]
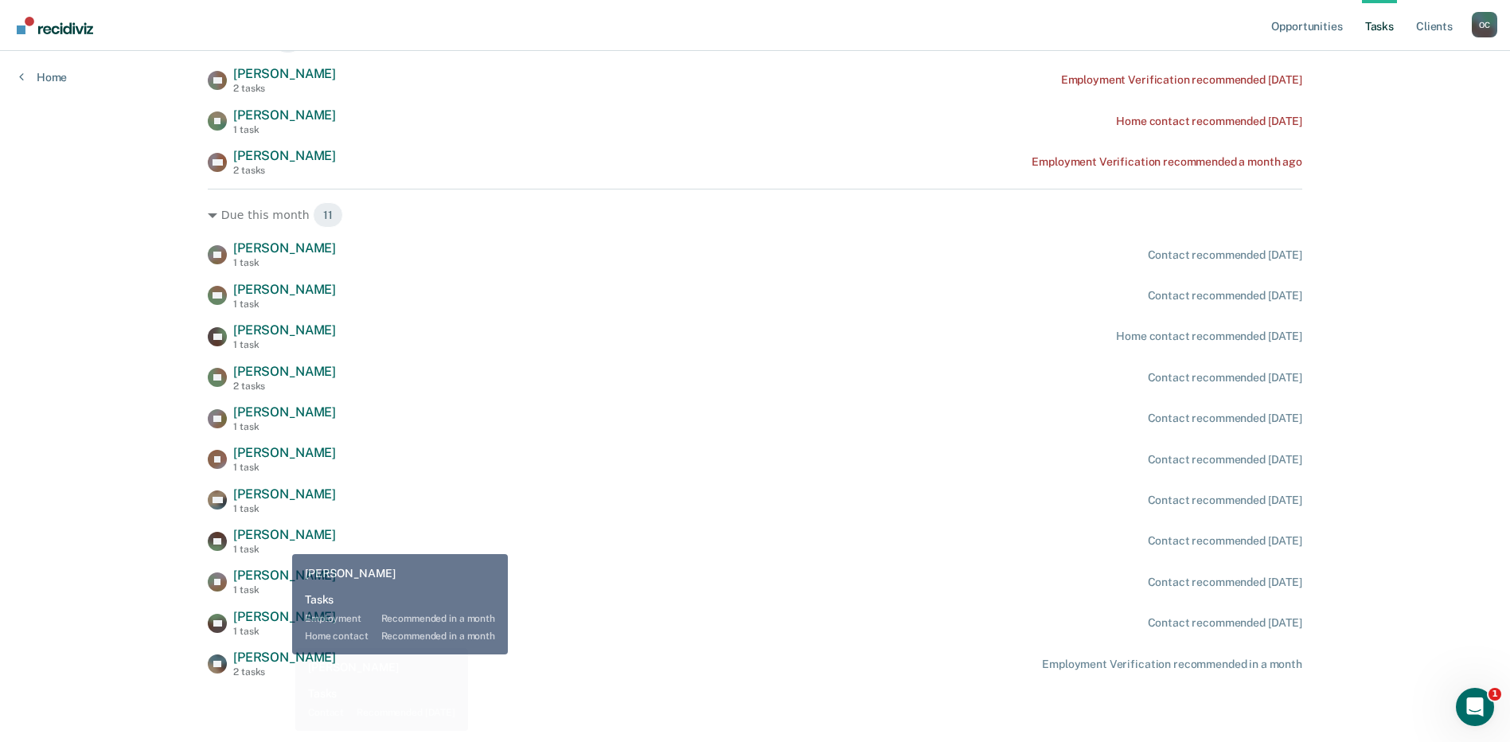
click at [280, 654] on span "[PERSON_NAME]" at bounding box center [284, 656] width 103 height 15
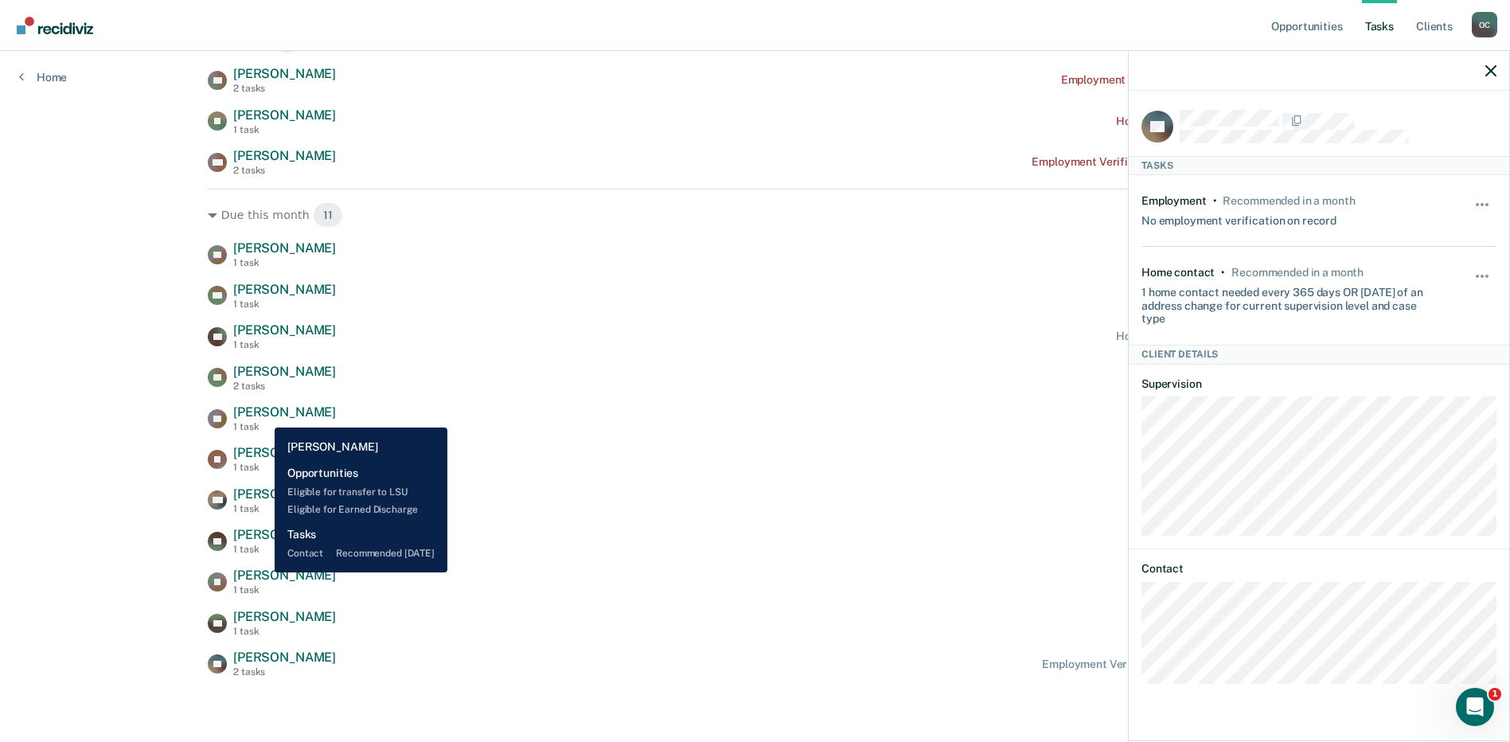
click at [263, 415] on span "[PERSON_NAME]" at bounding box center [284, 411] width 103 height 15
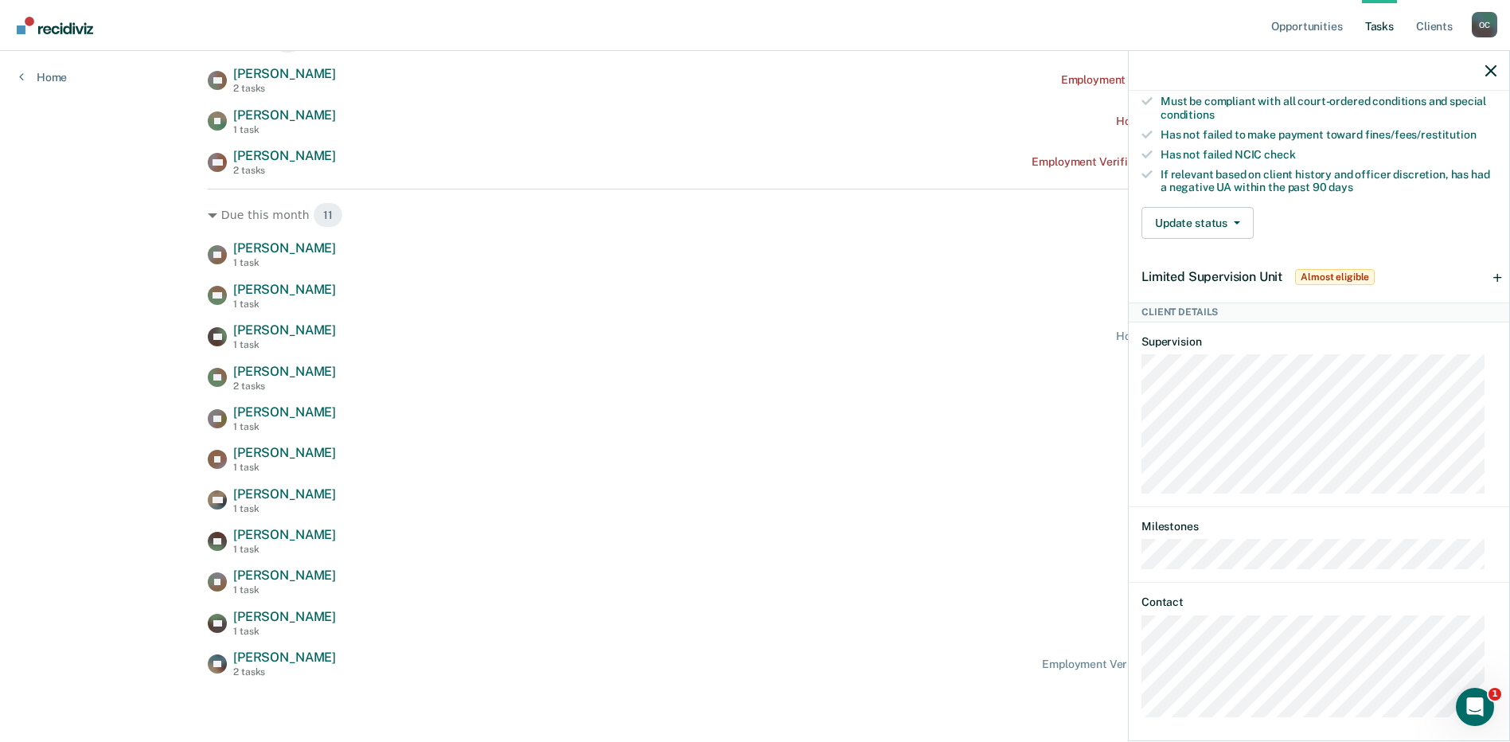
scroll to position [385, 0]
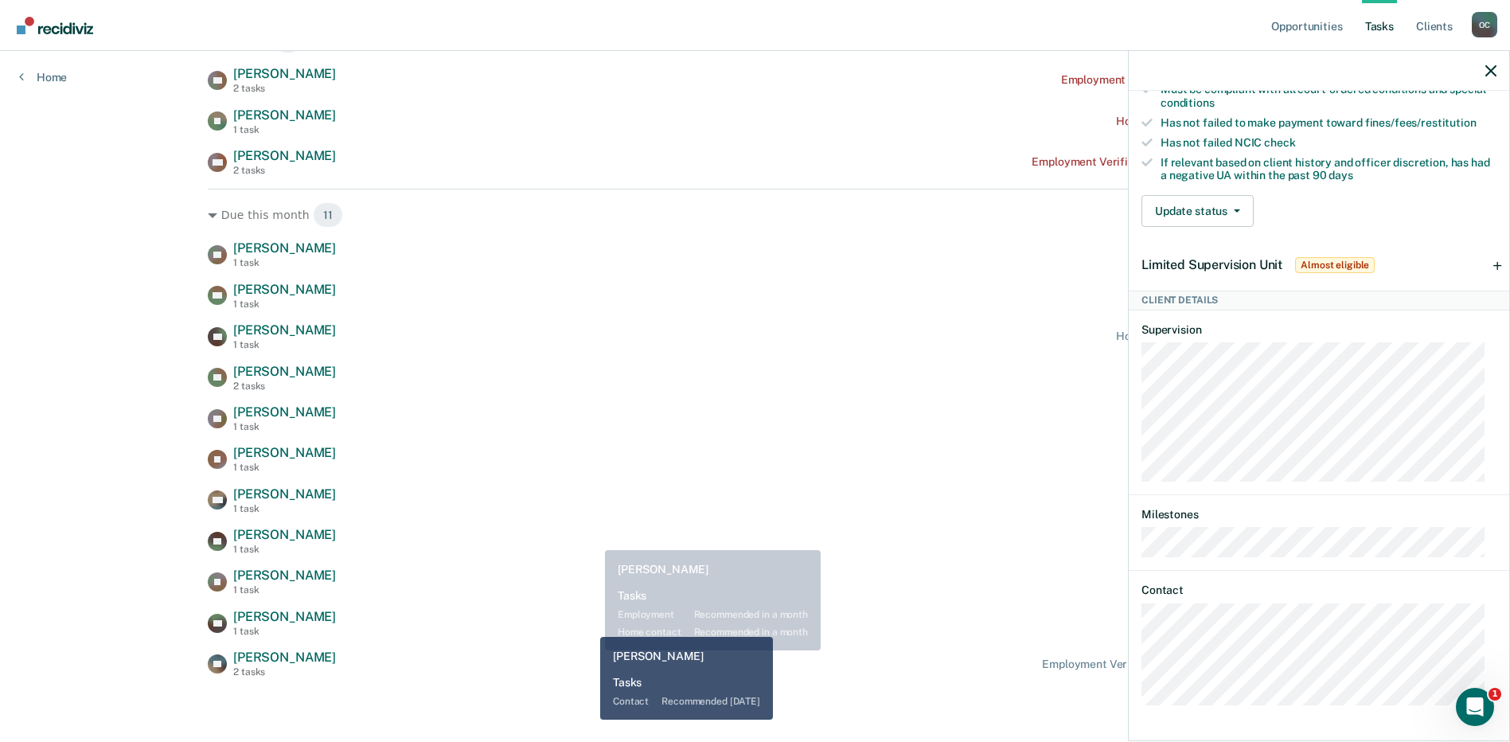
click at [588, 625] on div "JW Jared Wright 1 task Contact recommended in 24 days" at bounding box center [755, 623] width 1094 height 28
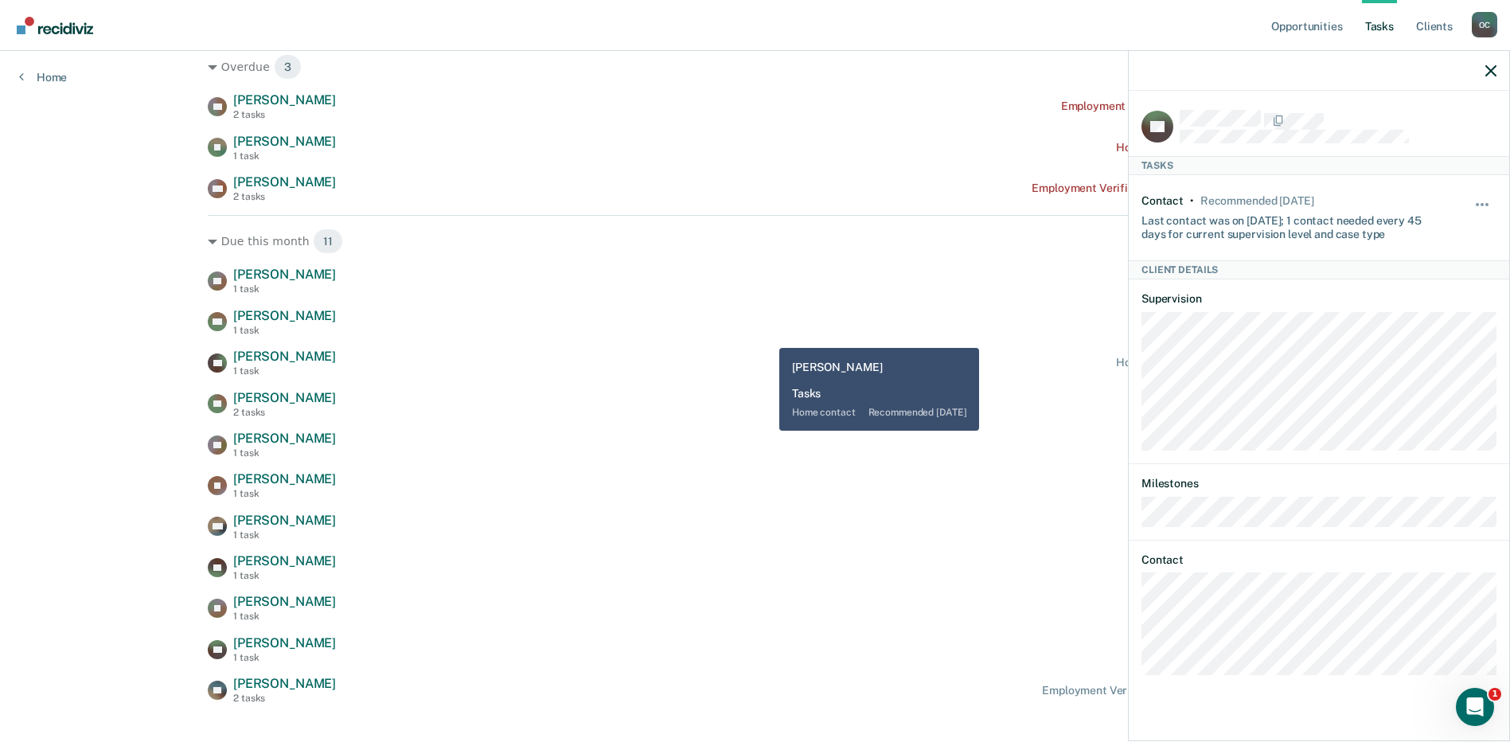
scroll to position [0, 0]
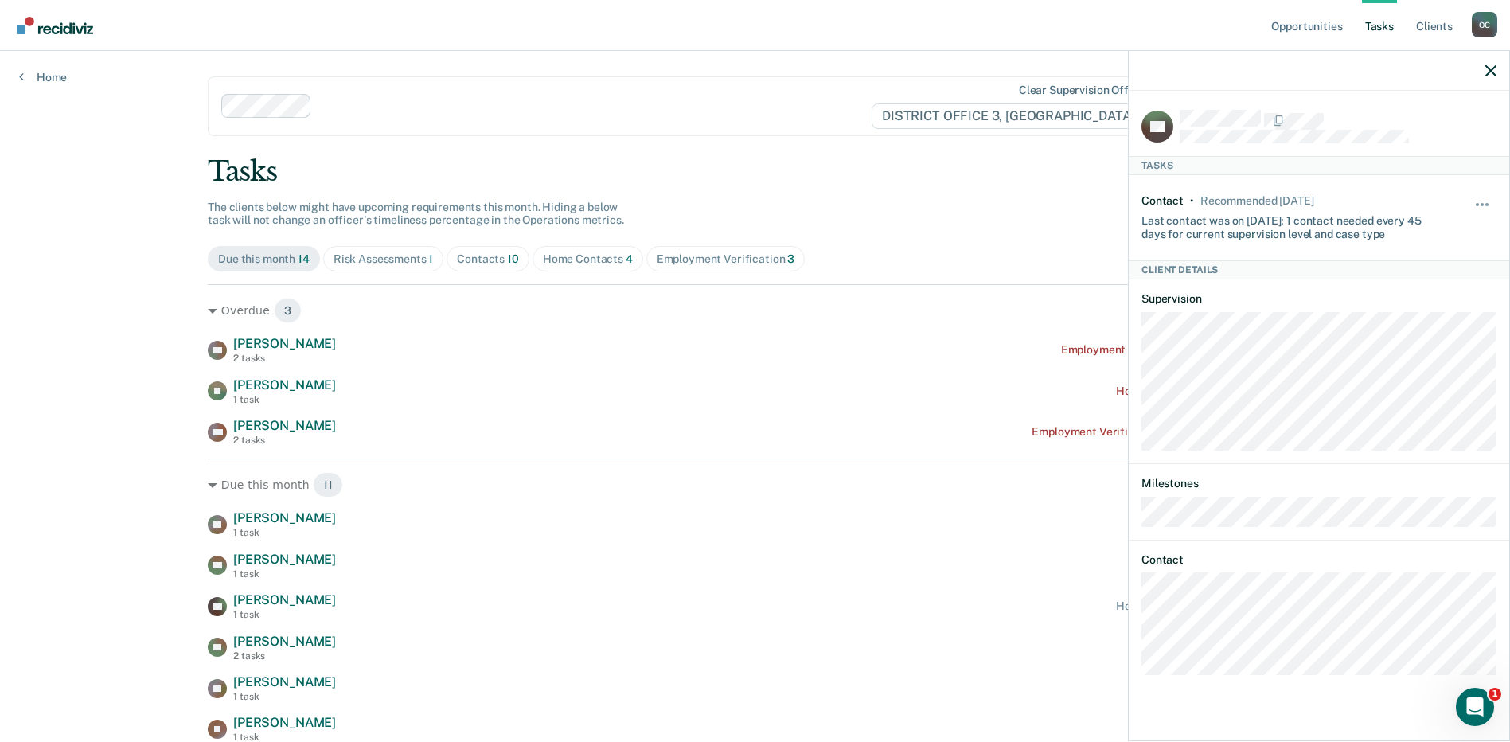
click at [579, 255] on div "Home Contacts 4" at bounding box center [588, 259] width 90 height 14
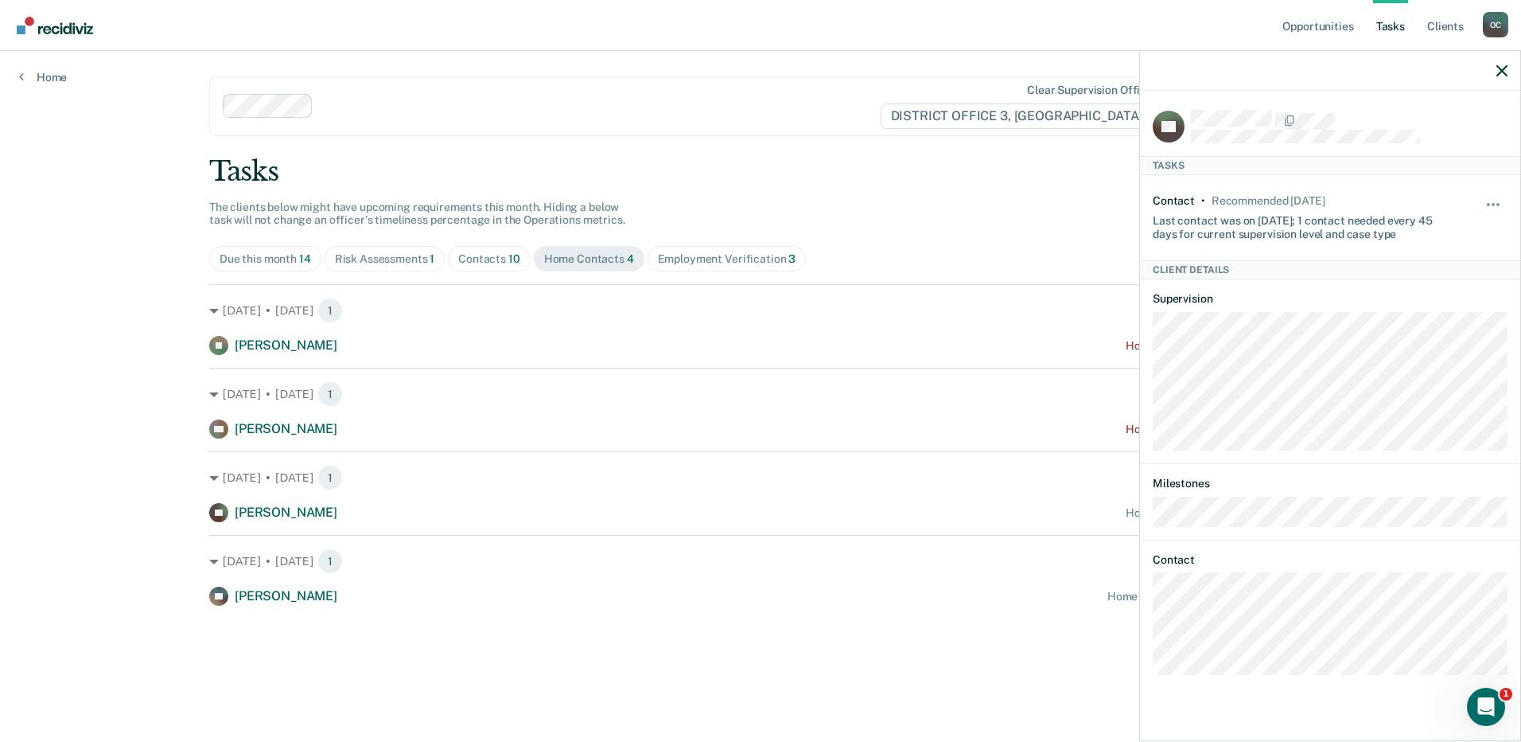
click at [364, 247] on span "Risk Assessments 1" at bounding box center [385, 258] width 121 height 25
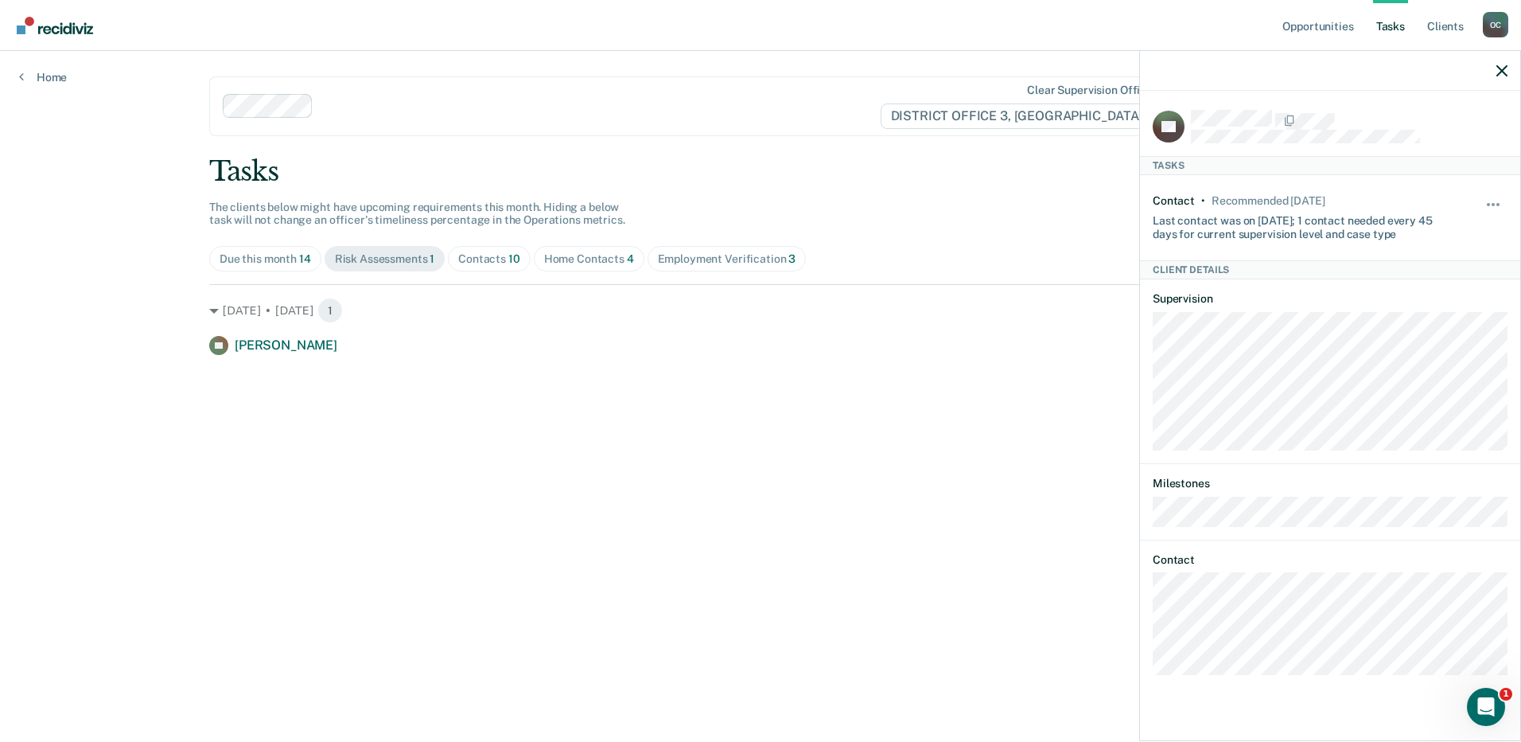
click at [260, 260] on div "Due this month 14" at bounding box center [266, 259] width 92 height 14
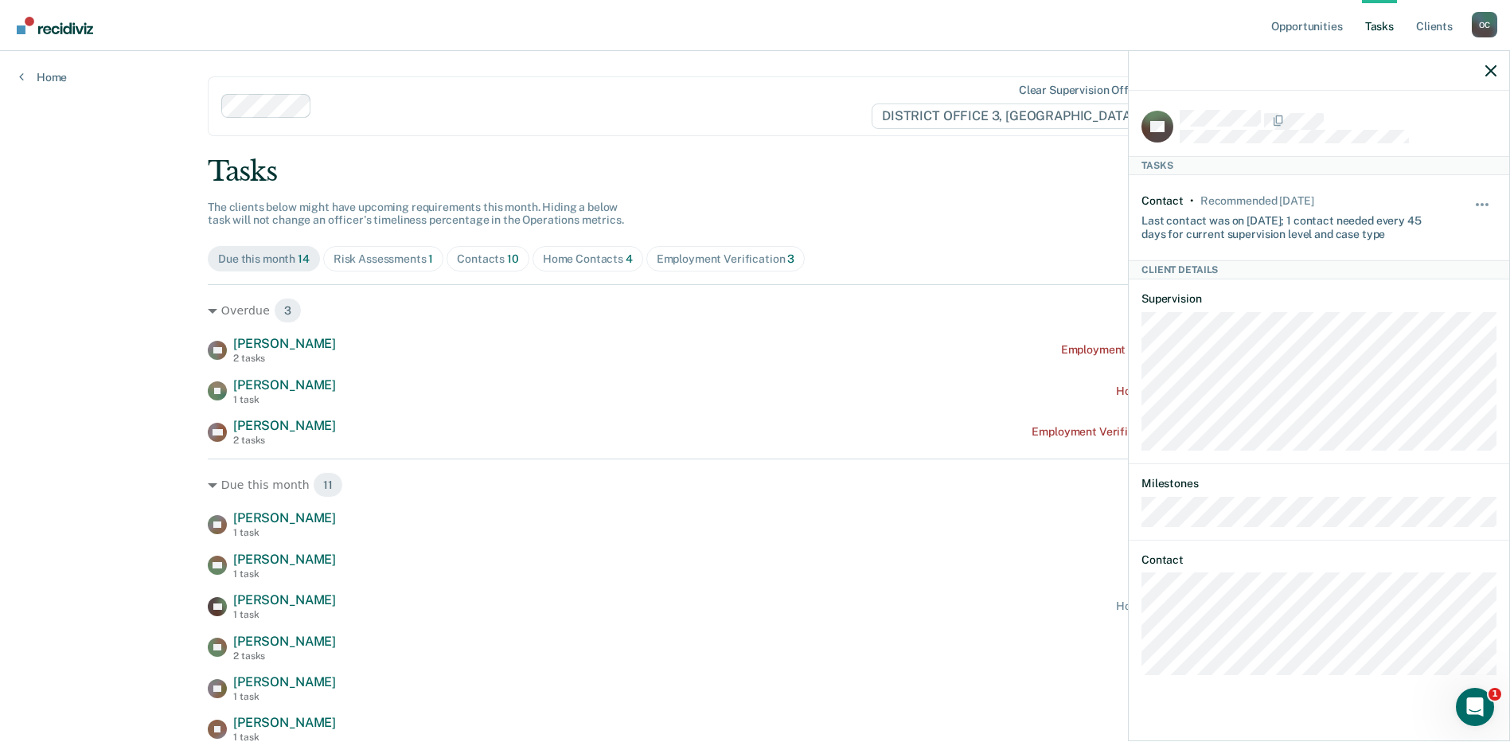
scroll to position [270, 0]
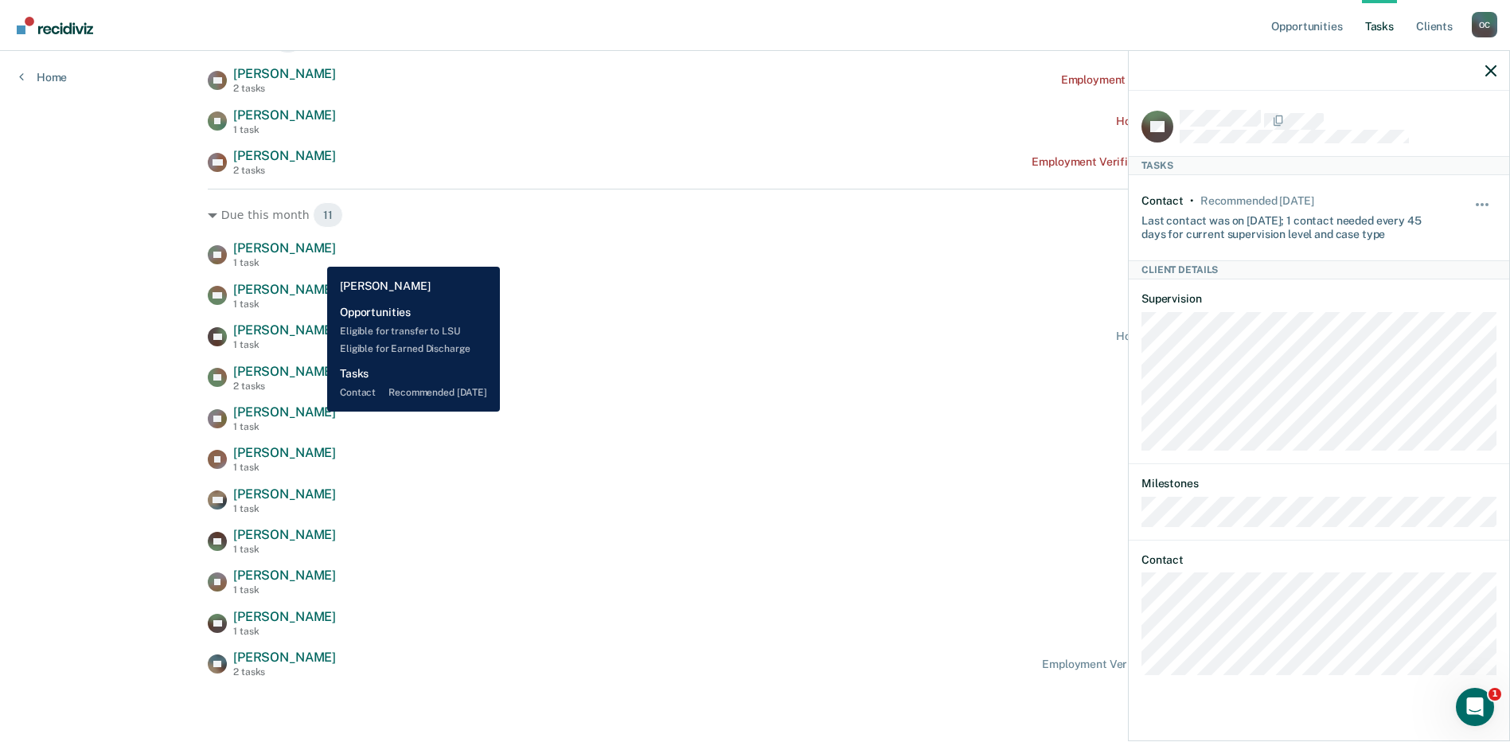
click at [315, 255] on span "[PERSON_NAME]" at bounding box center [284, 247] width 103 height 15
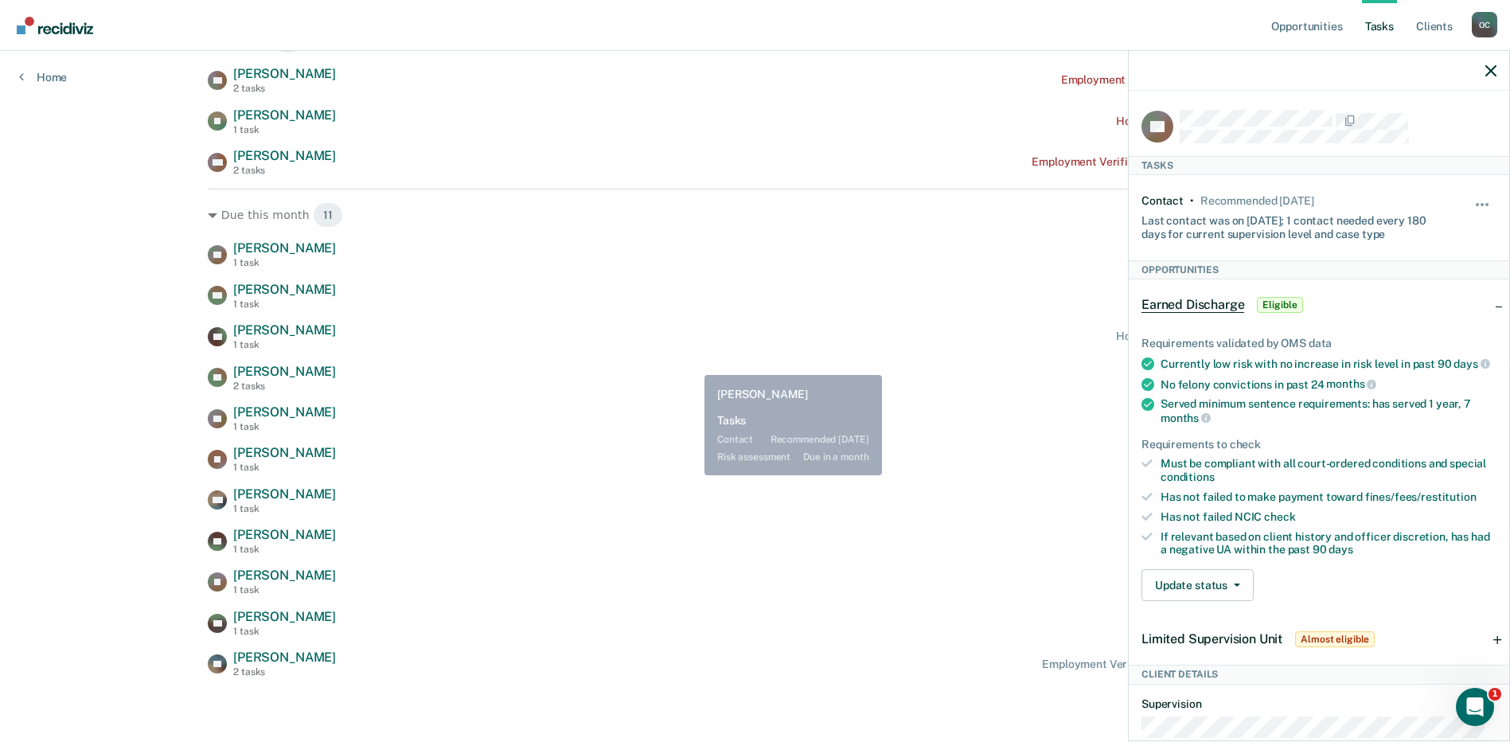
click at [679, 360] on div "TD [PERSON_NAME] 1 task Contact recommended [DATE] ND [PERSON_NAME] 1 task Cont…" at bounding box center [755, 458] width 1094 height 437
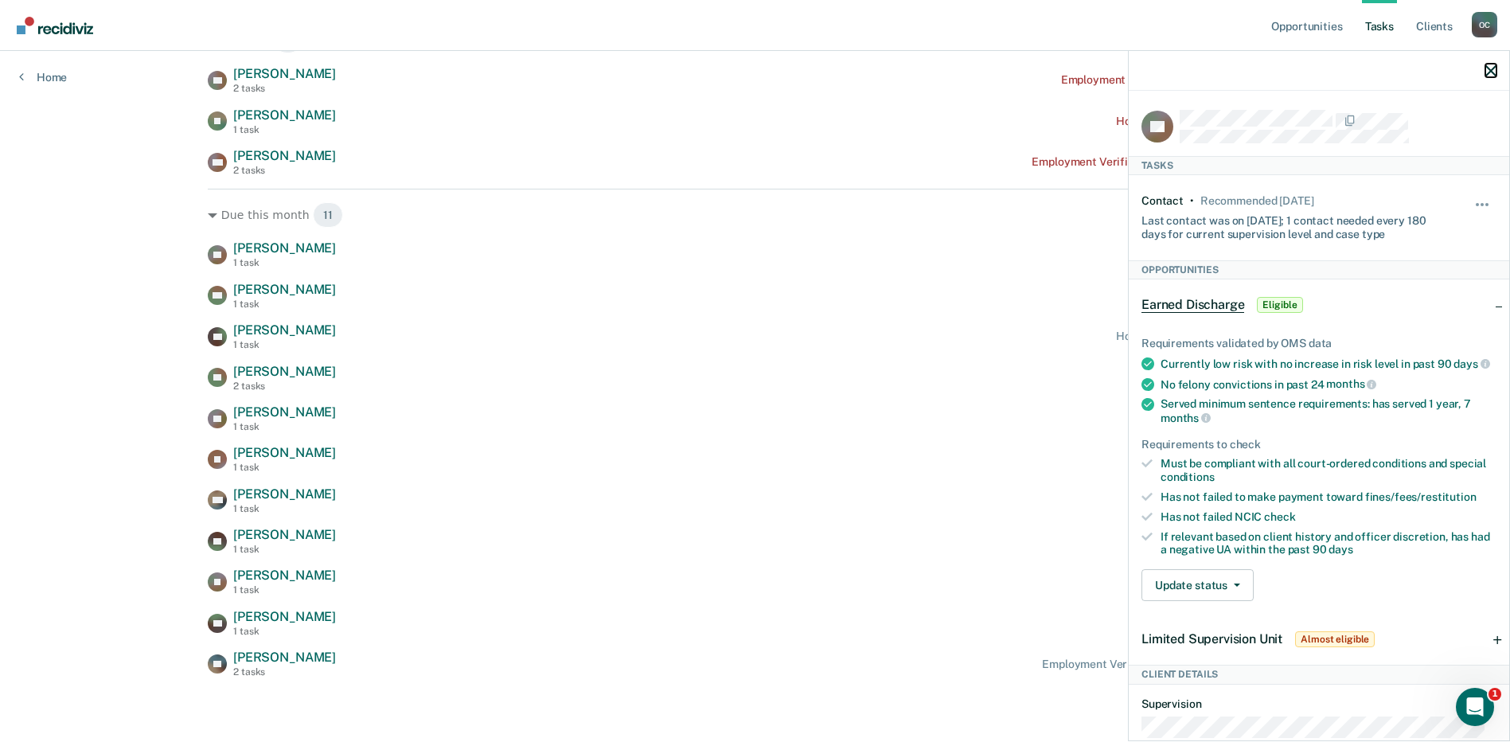
click at [1486, 67] on icon "button" at bounding box center [1490, 70] width 11 height 11
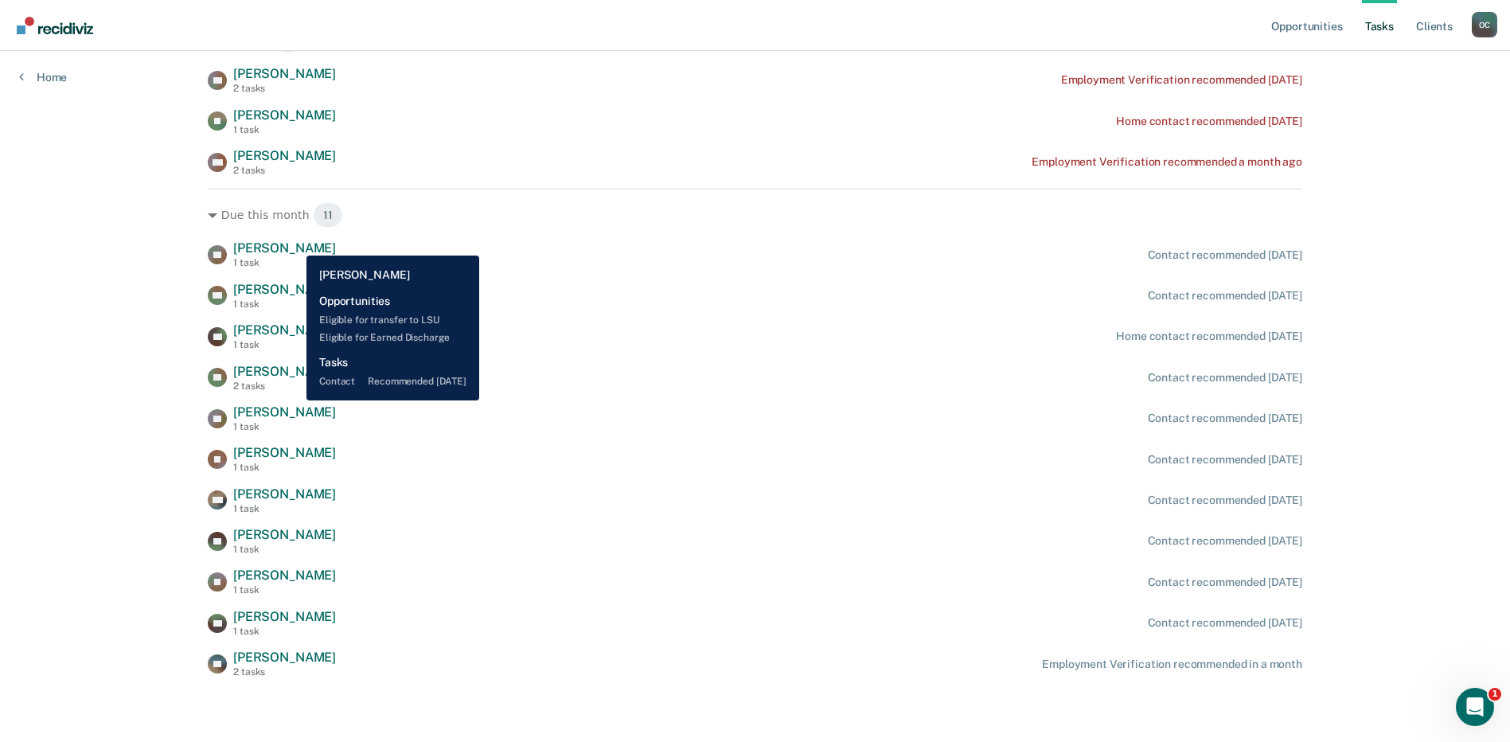
click at [294, 244] on span "[PERSON_NAME]" at bounding box center [284, 247] width 103 height 15
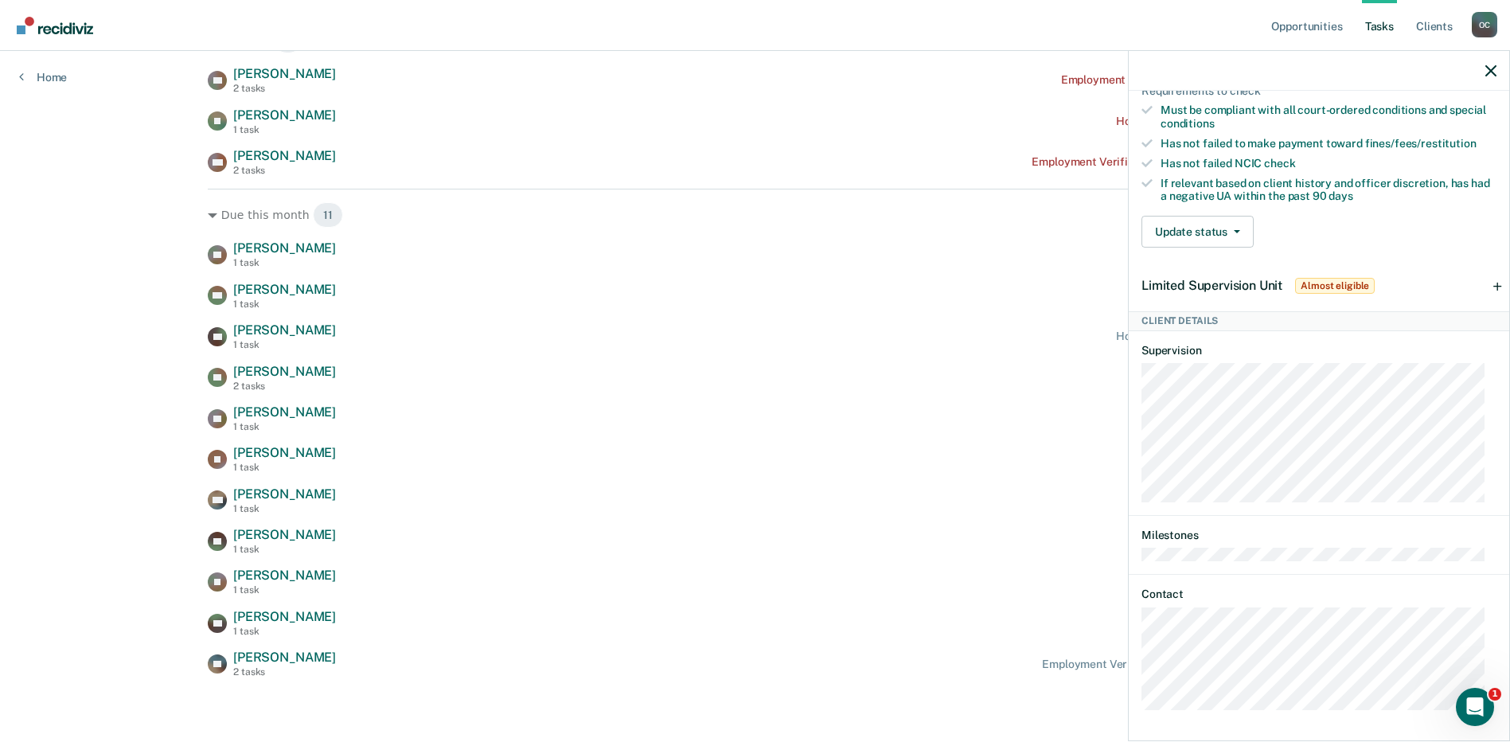
scroll to position [368, 0]
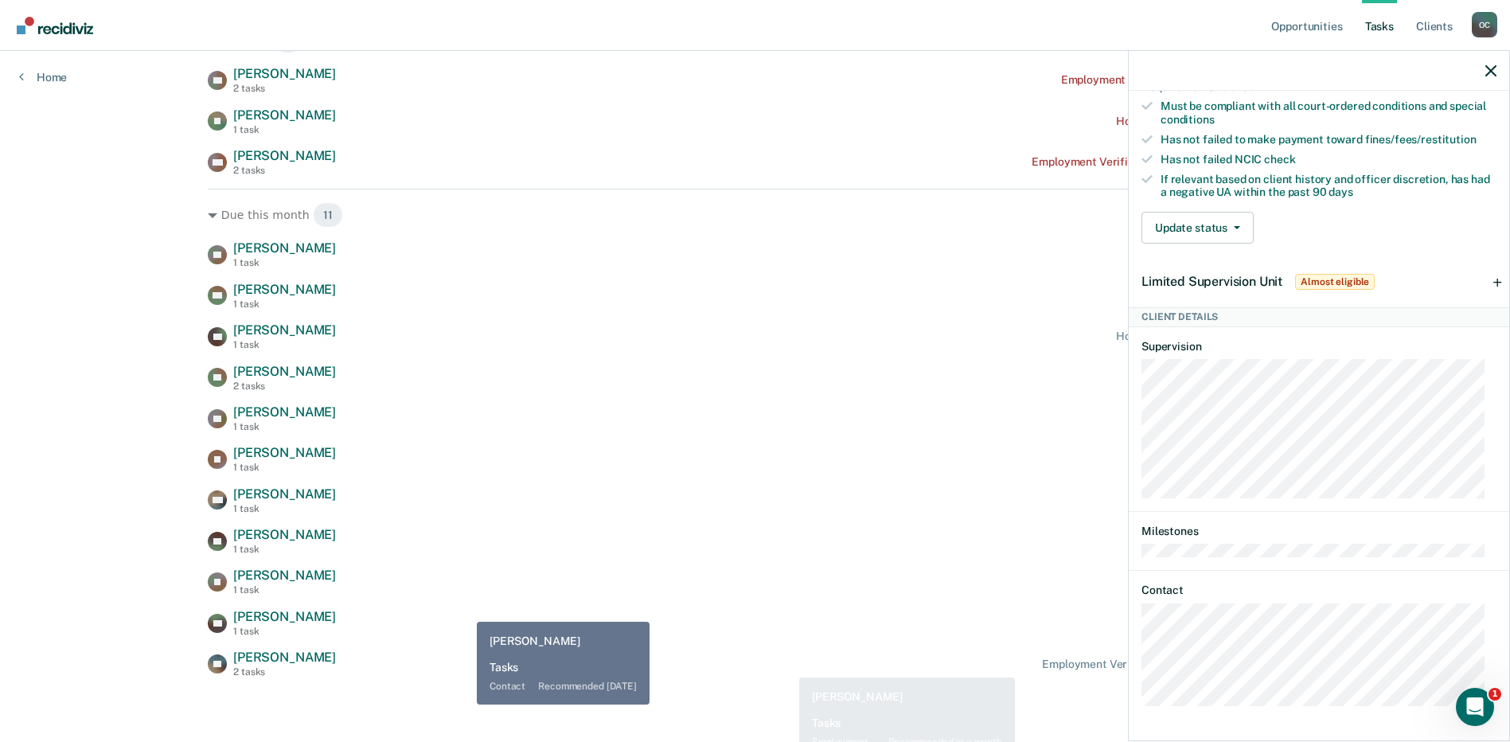
click at [486, 598] on div "TD [PERSON_NAME] 1 task Contact recommended [DATE] ND [PERSON_NAME] 1 task Cont…" at bounding box center [755, 458] width 1094 height 437
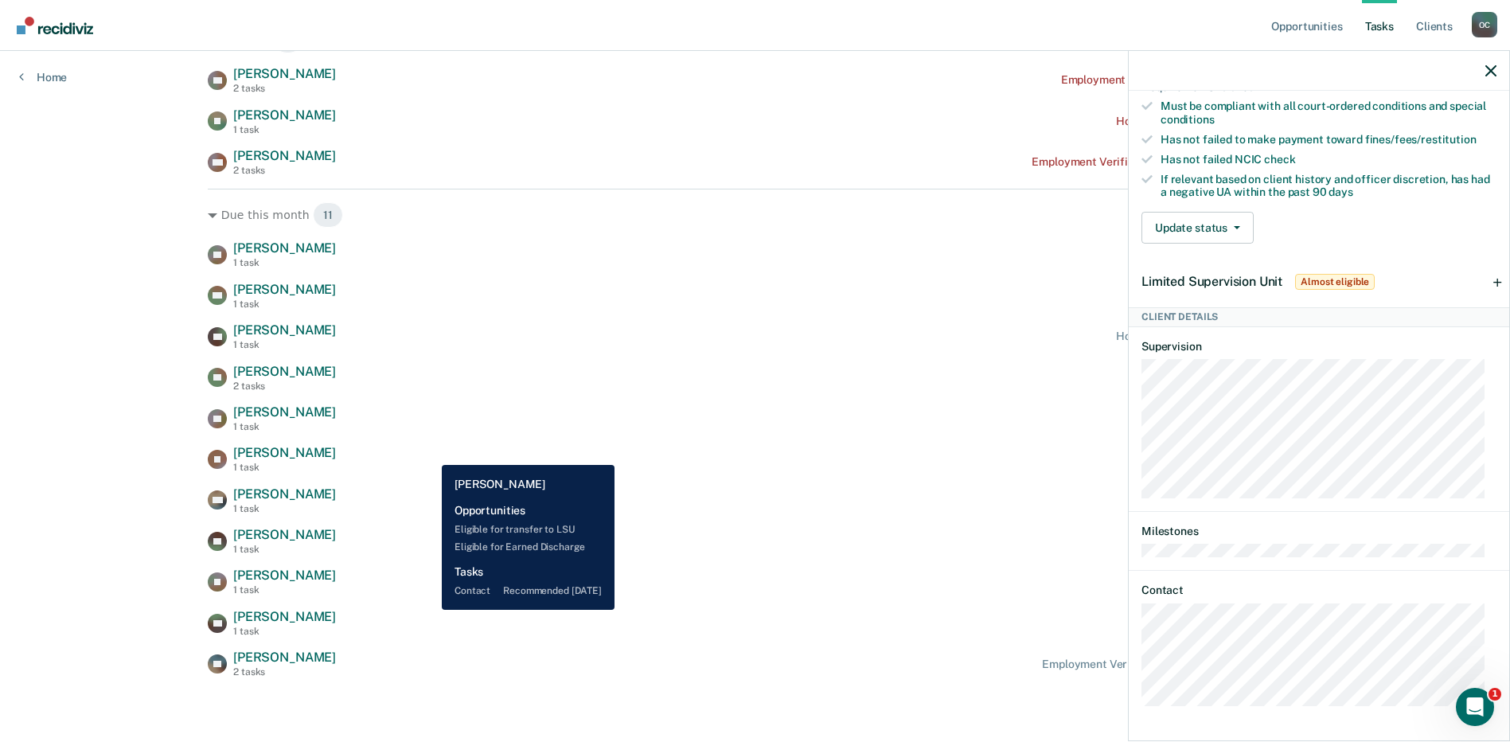
click at [493, 332] on div "CP [PERSON_NAME] 1 task Home contact recommended [DATE]" at bounding box center [755, 336] width 1094 height 28
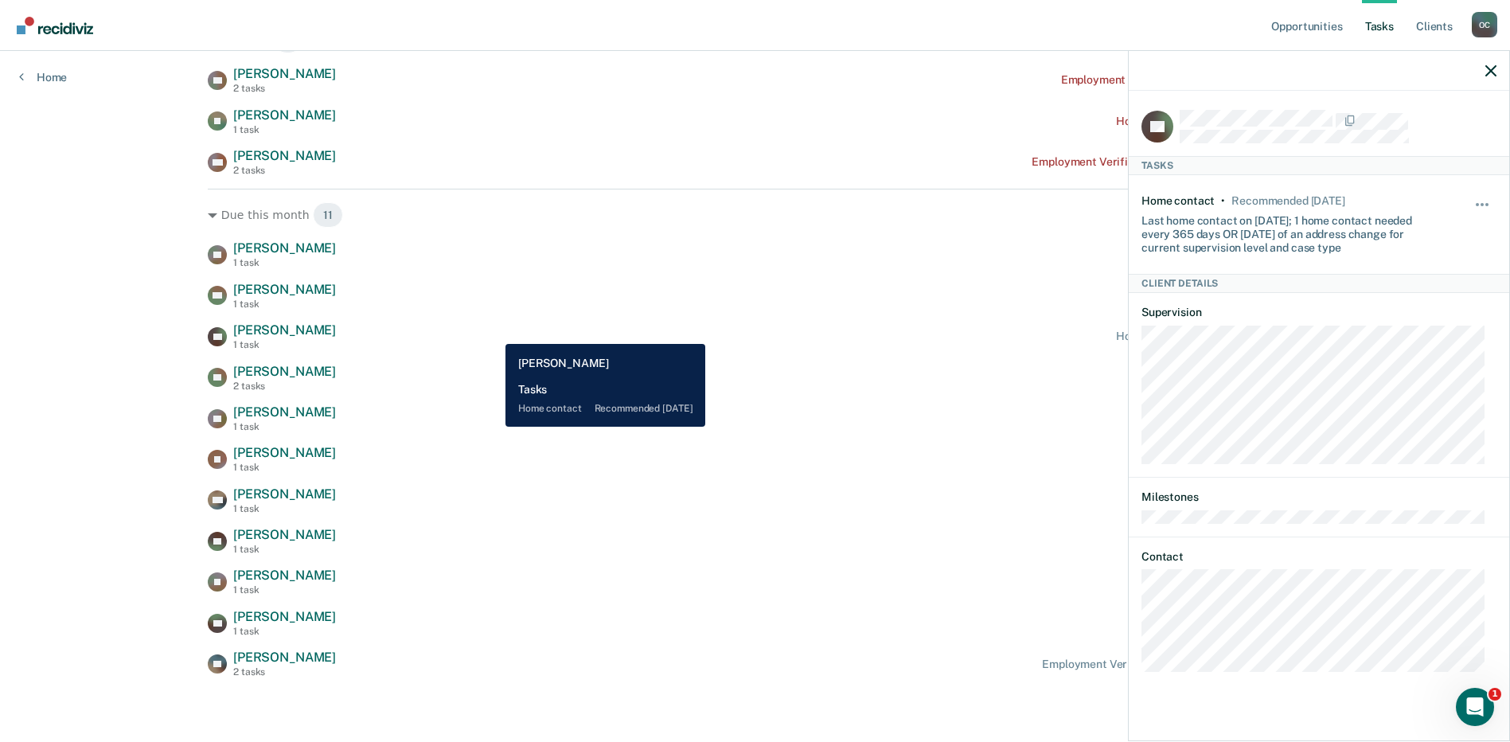
scroll to position [0, 0]
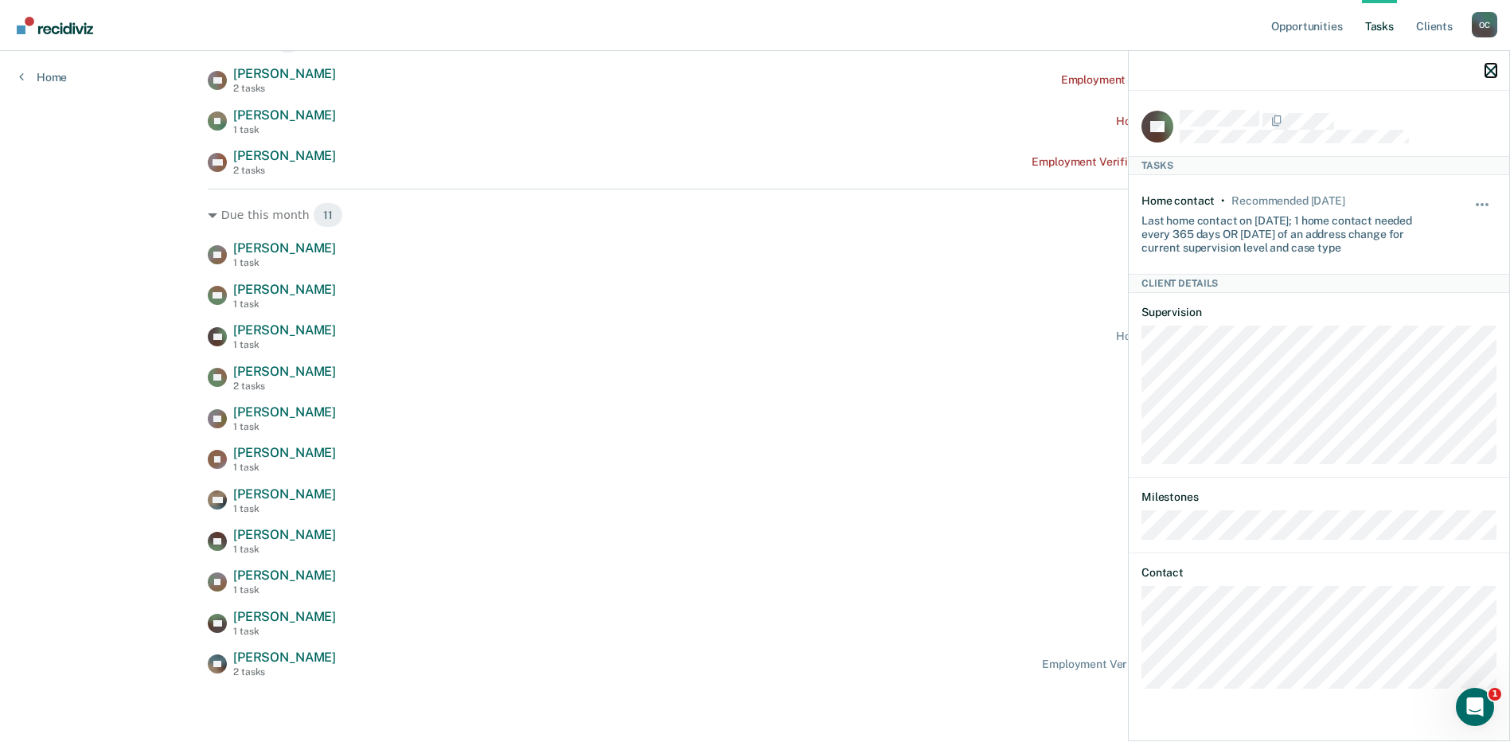
click at [1493, 72] on icon "button" at bounding box center [1490, 70] width 11 height 11
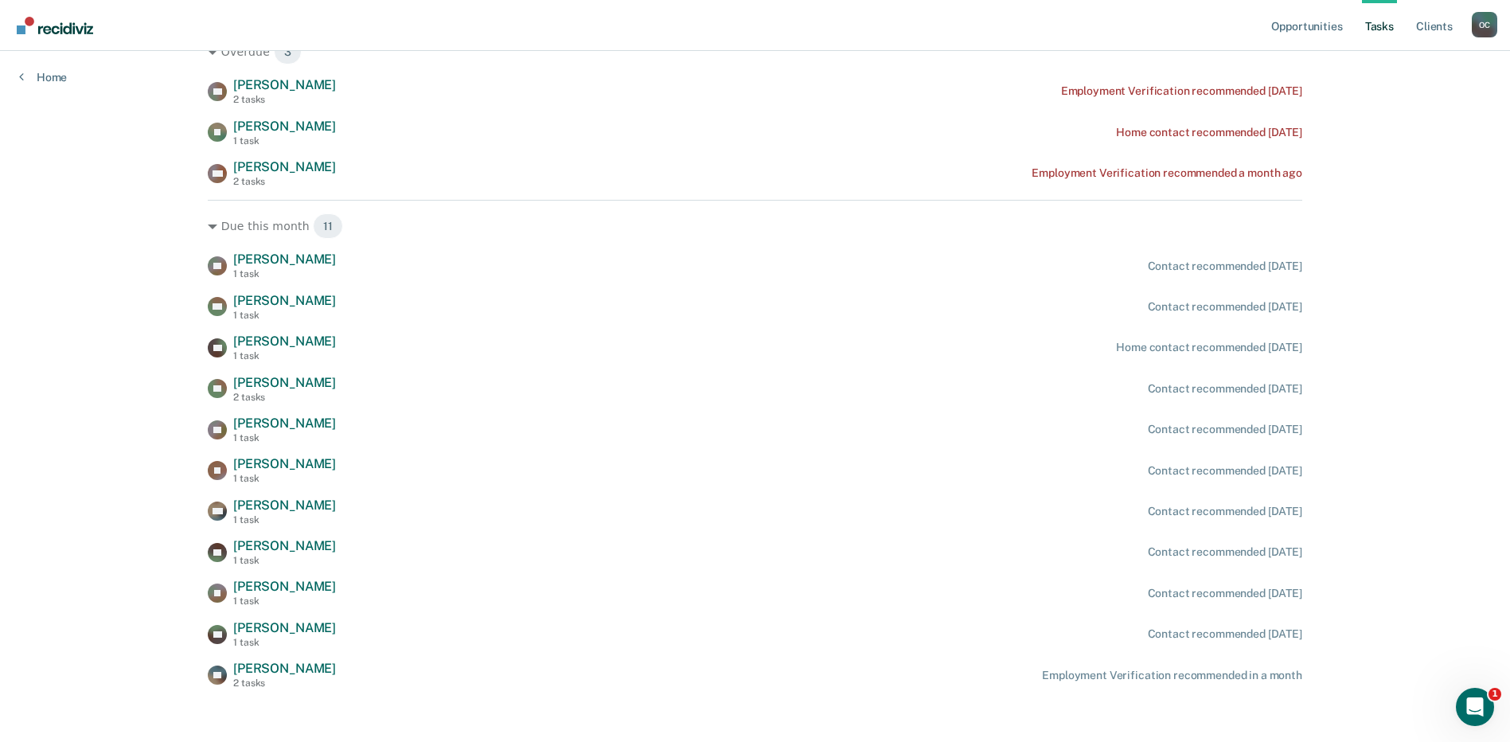
scroll to position [270, 0]
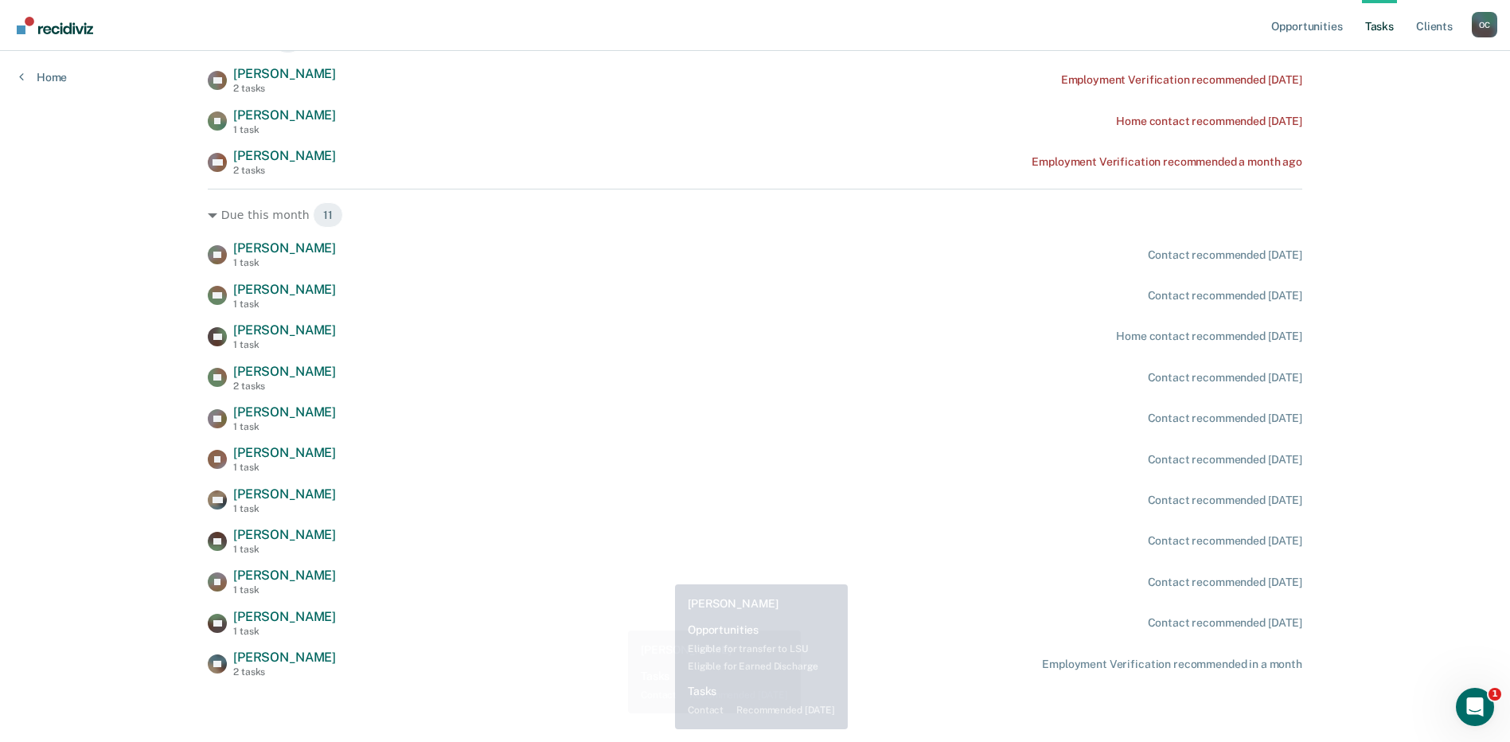
click at [680, 559] on div "TD [PERSON_NAME] 1 task Contact recommended [DATE] ND [PERSON_NAME] 1 task Cont…" at bounding box center [755, 458] width 1094 height 437
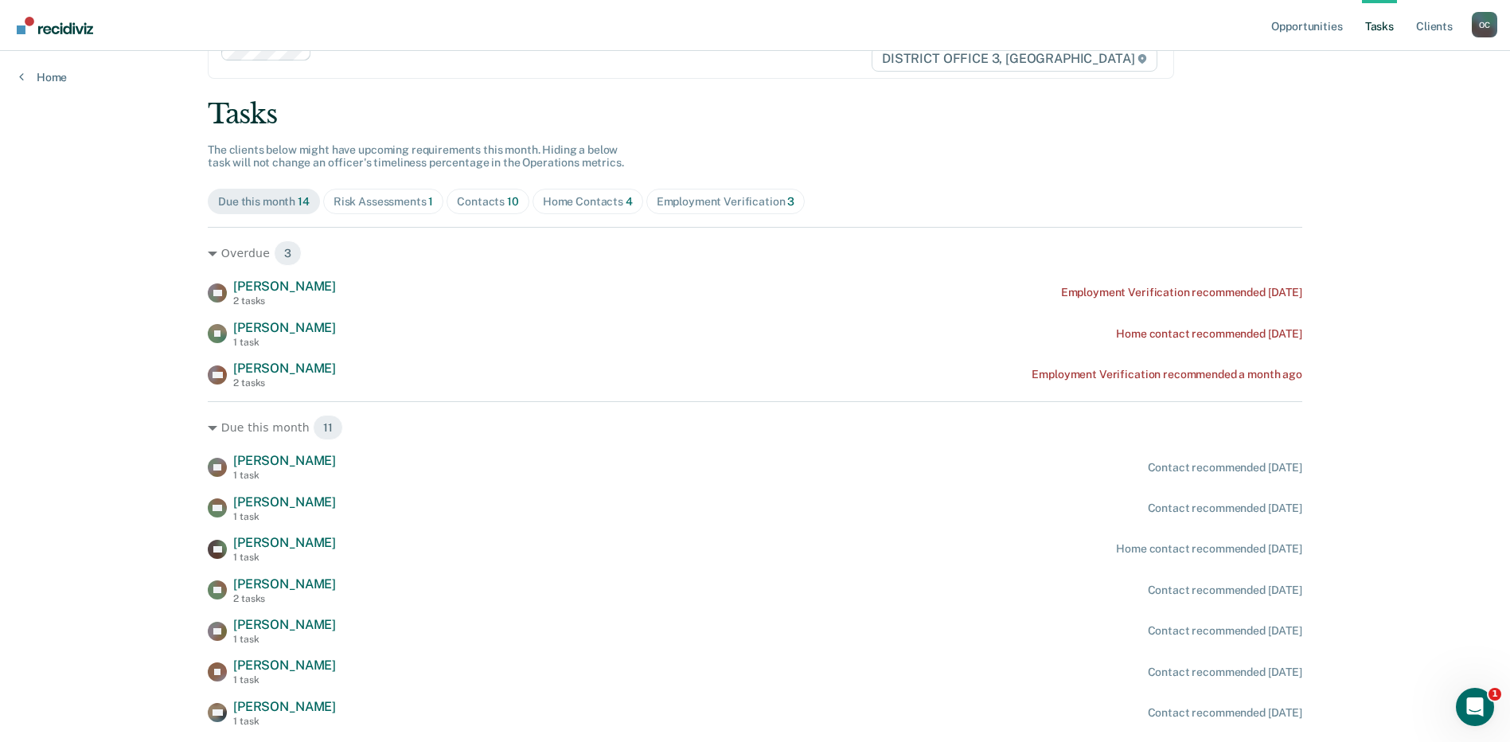
scroll to position [18, 0]
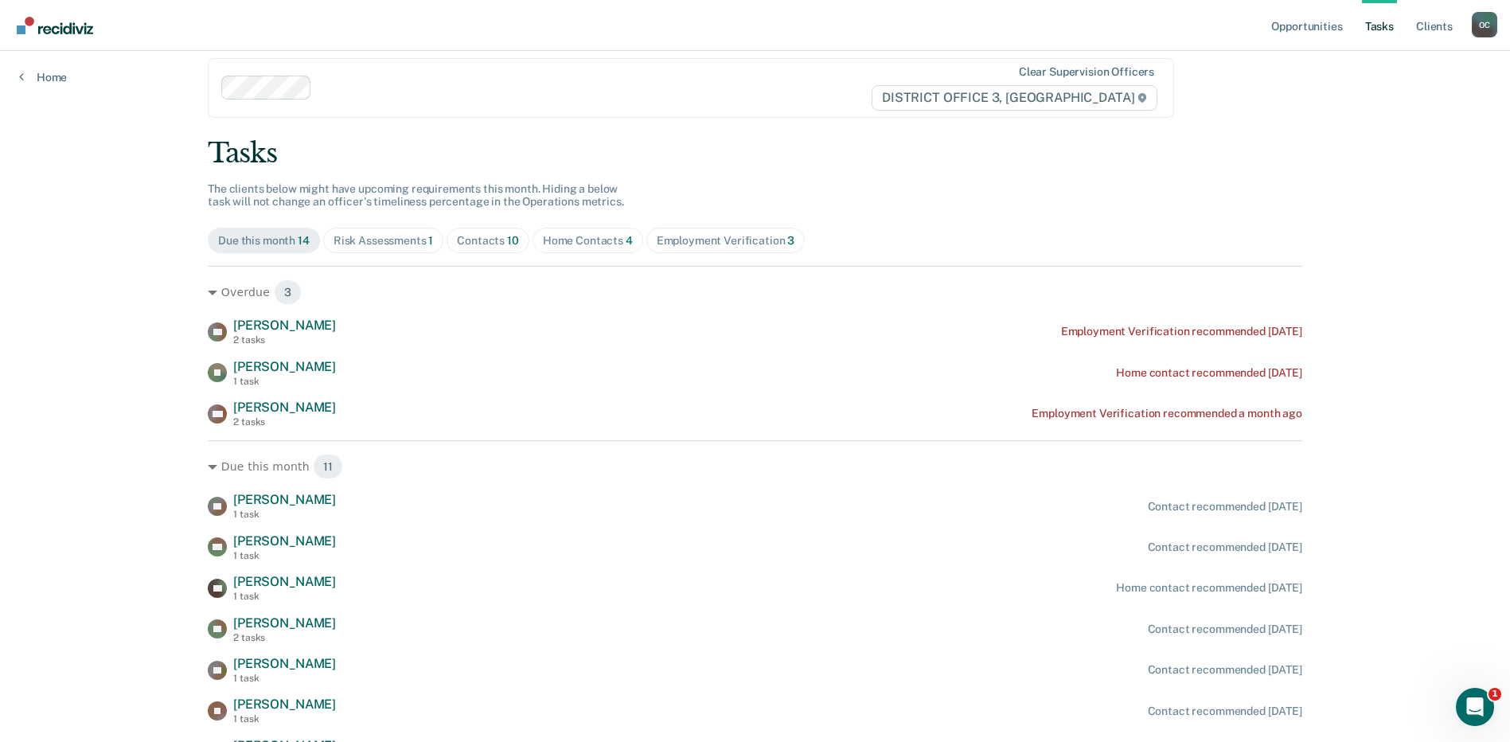
click at [580, 236] on div "Home Contacts 4" at bounding box center [588, 241] width 90 height 14
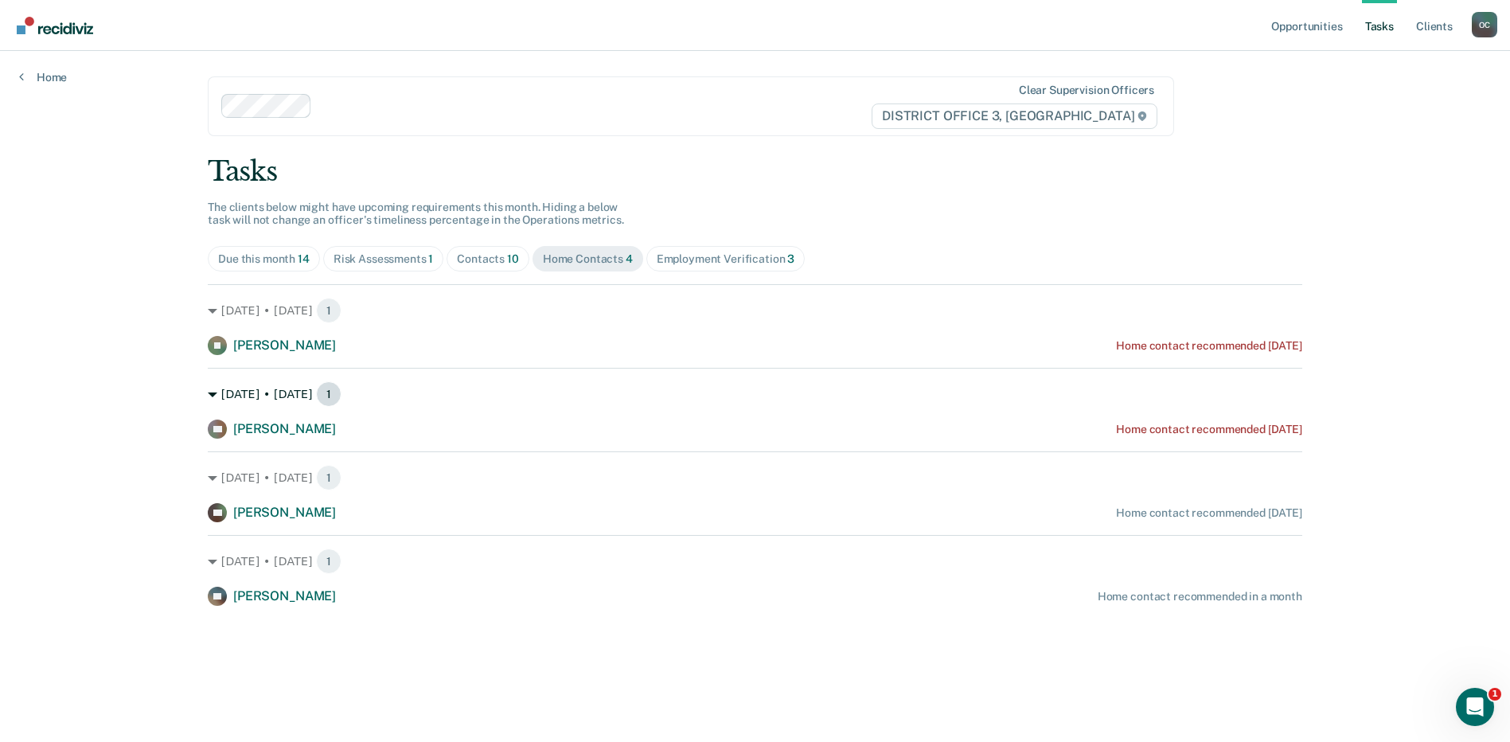
scroll to position [0, 0]
drag, startPoint x: 330, startPoint y: 668, endPoint x: 479, endPoint y: 639, distance: 151.7
click at [479, 639] on main "Clear supervision officers DISTRICT OFFICE 3, CALDWELL Tasks The clients below …" at bounding box center [760, 377] width 1141 height 653
click at [481, 638] on main "Clear supervision officers DISTRICT OFFICE 3, CALDWELL Tasks The clients below …" at bounding box center [760, 377] width 1141 height 653
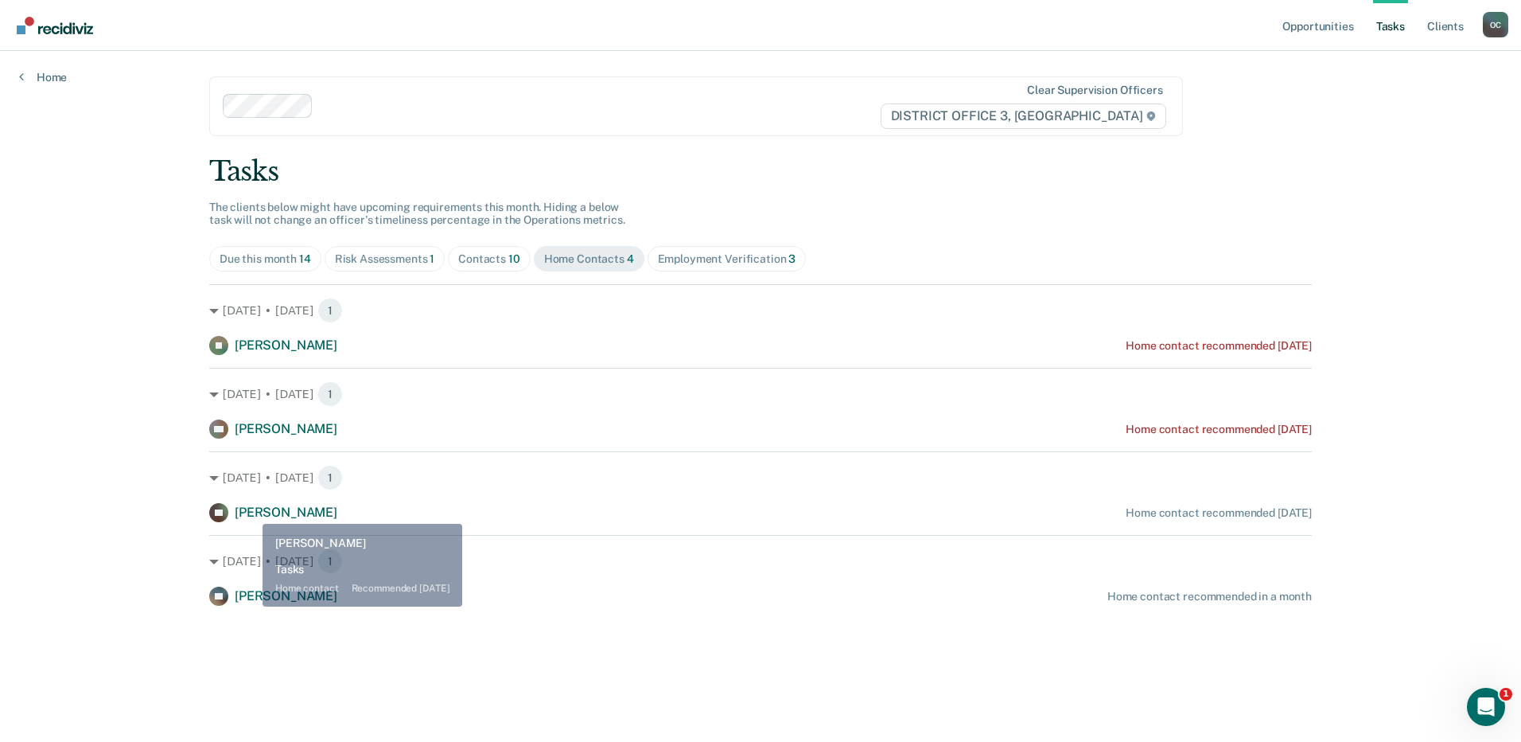
click at [251, 512] on span "[PERSON_NAME]" at bounding box center [286, 512] width 103 height 15
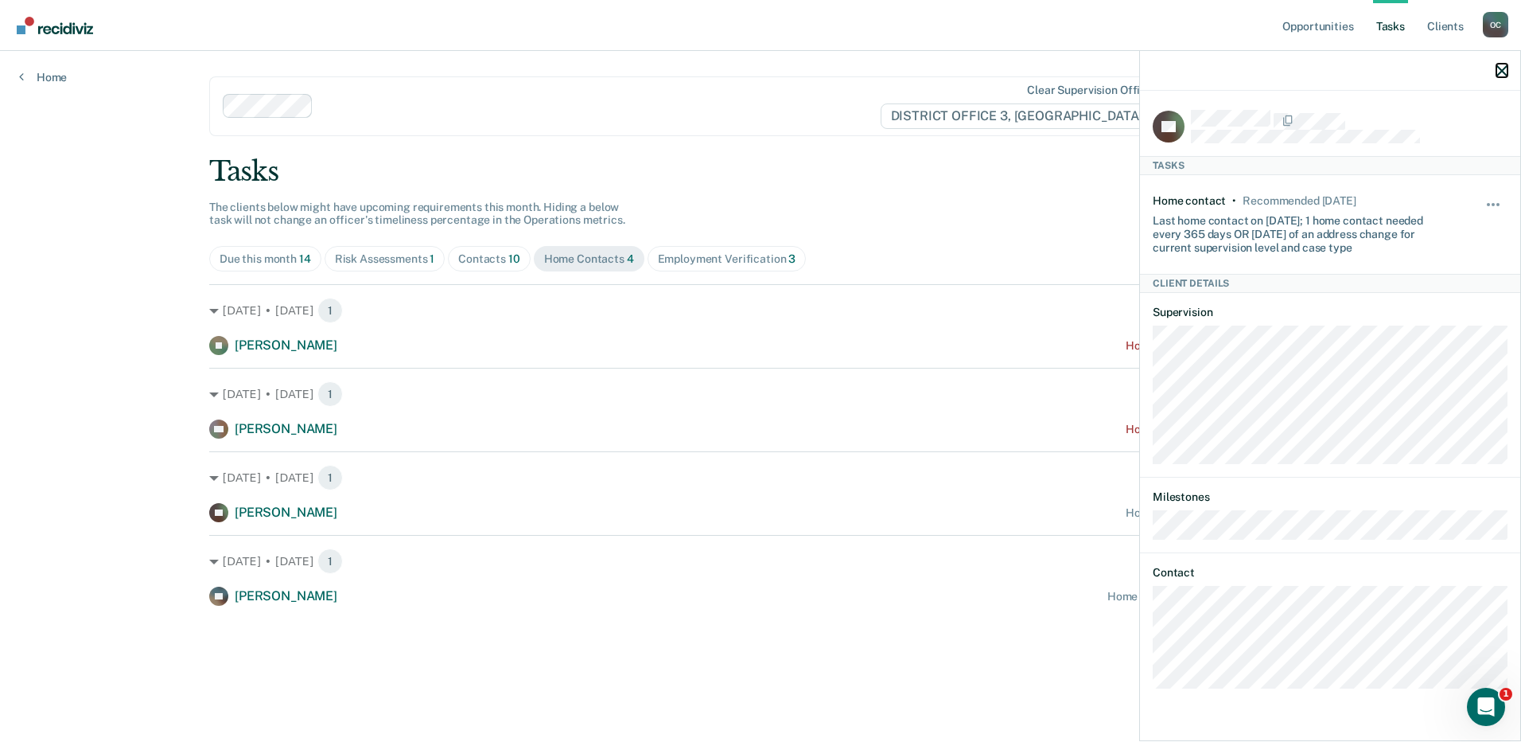
click at [1505, 70] on icon "button" at bounding box center [1502, 70] width 11 height 11
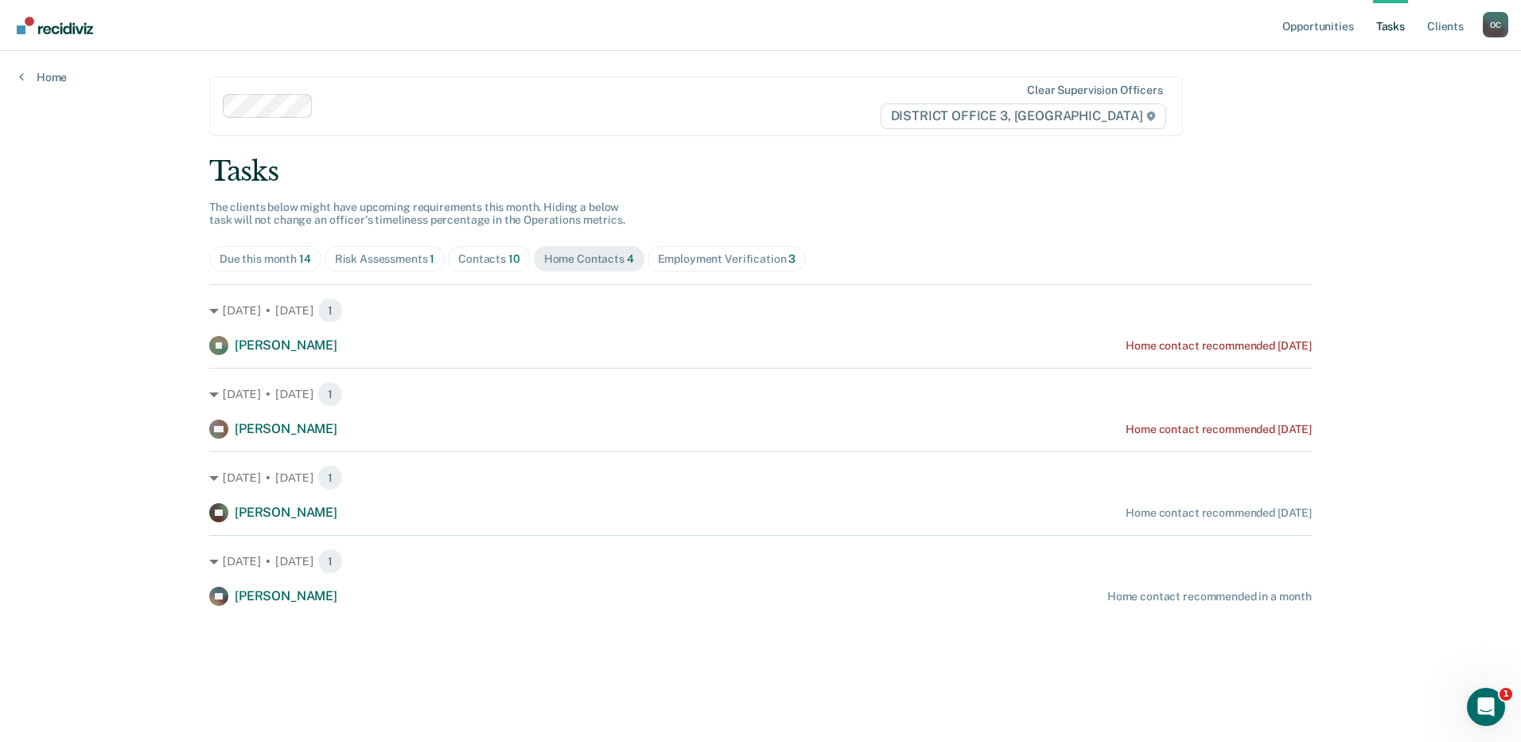
drag, startPoint x: 481, startPoint y: 261, endPoint x: 306, endPoint y: 269, distance: 175.2
click at [481, 261] on div "Contacts 10" at bounding box center [489, 259] width 62 height 14
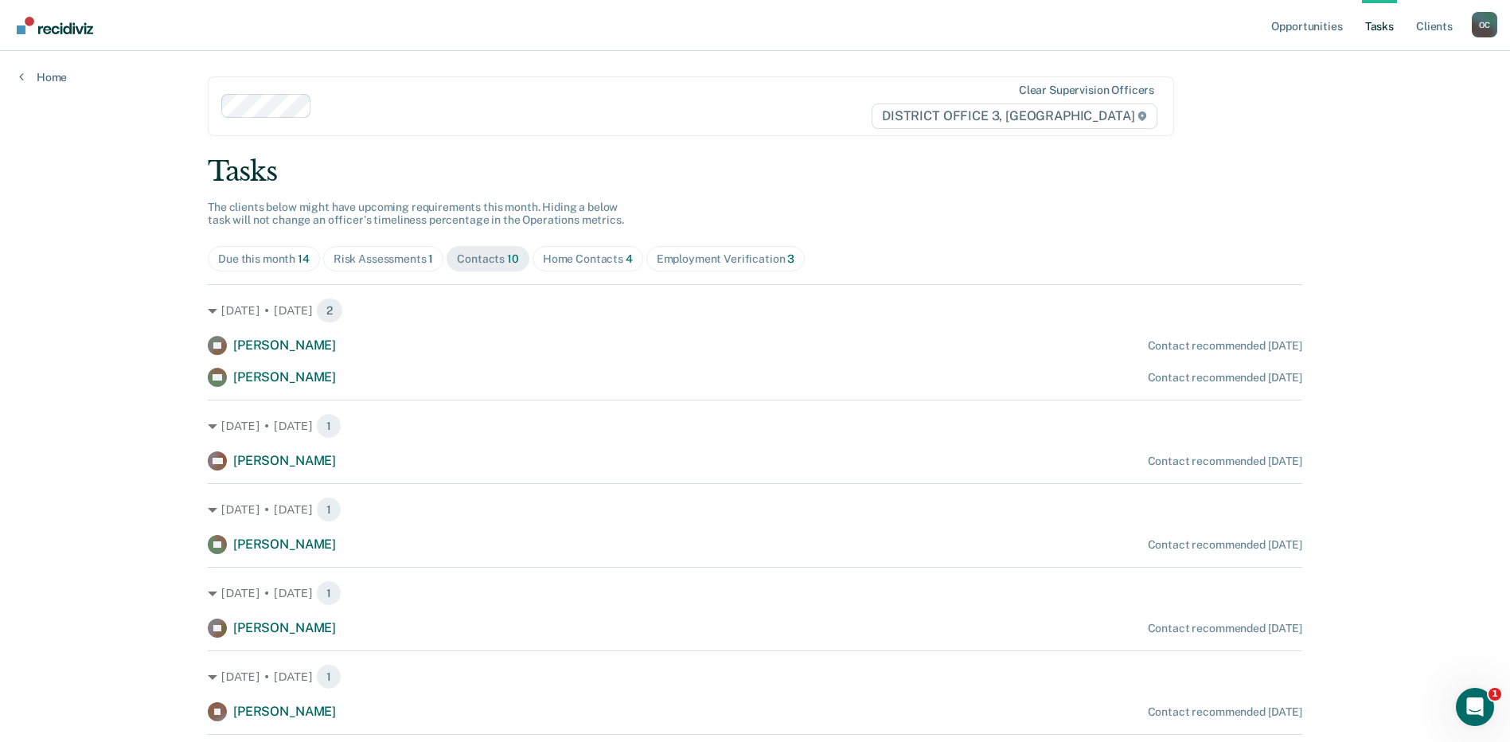
click at [394, 237] on div "Tasks The clients below might have upcoming requirements this month. Hiding a b…" at bounding box center [755, 553] width 1094 height 797
click at [388, 248] on span "Risk Assessments 1" at bounding box center [383, 258] width 121 height 25
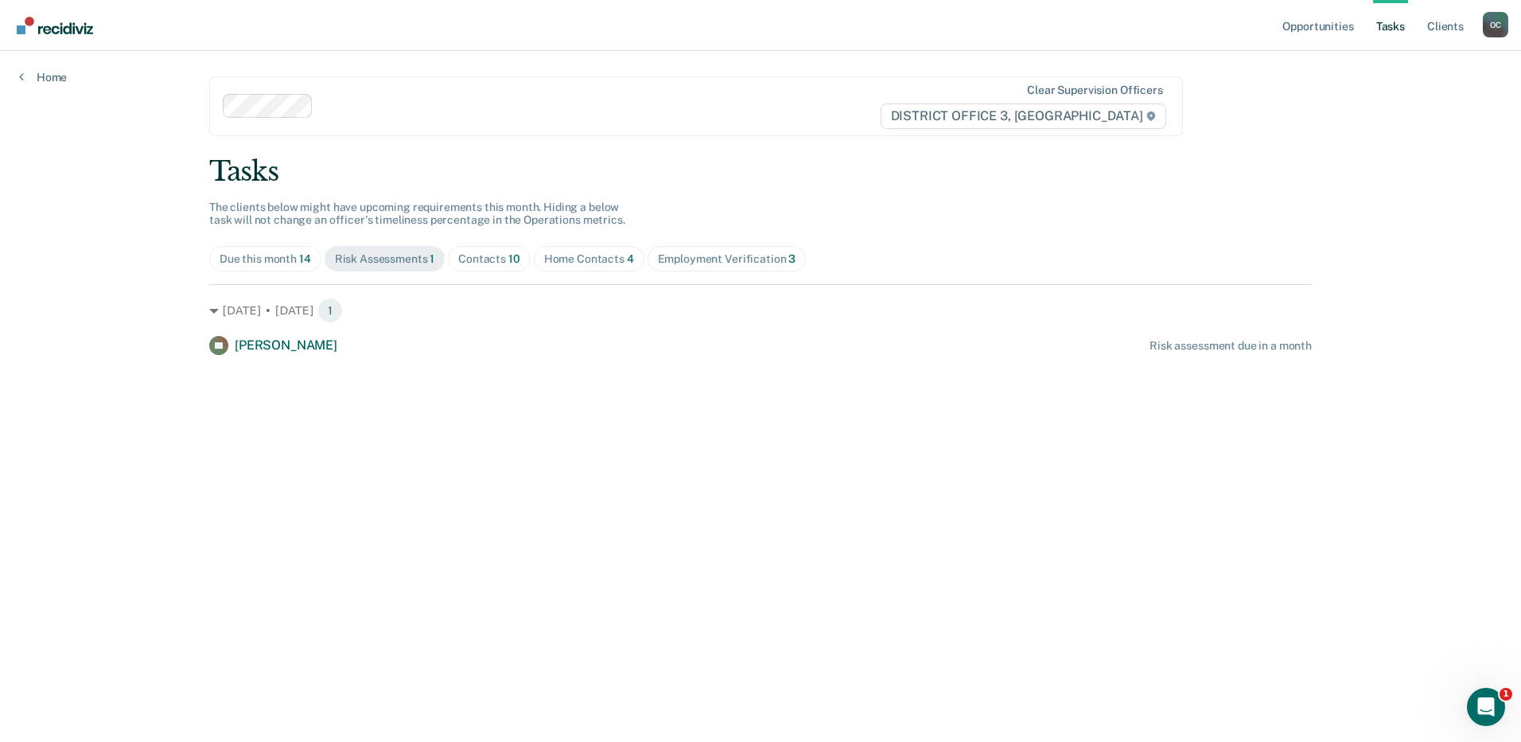
click at [264, 257] on div "Due this month 14" at bounding box center [266, 259] width 92 height 14
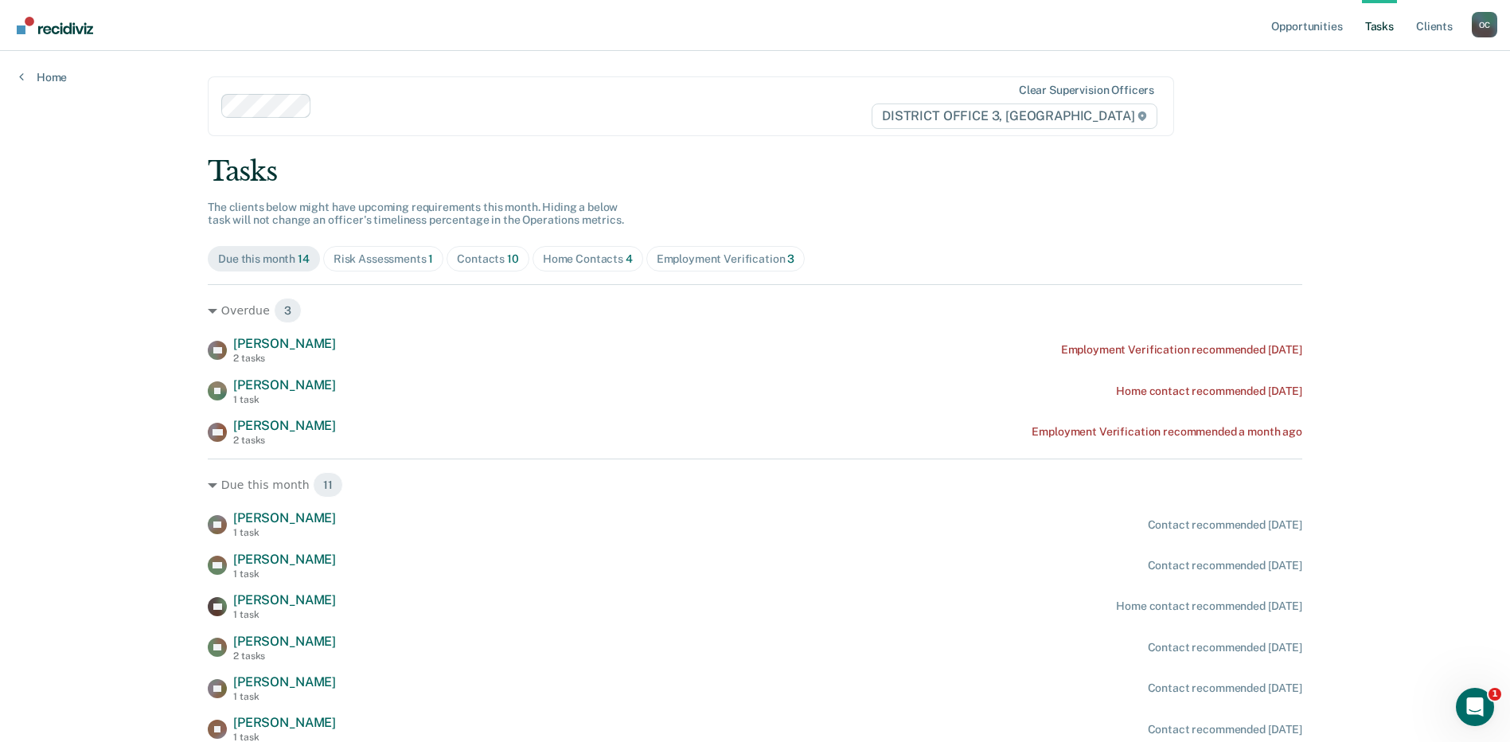
click at [719, 259] on div "Employment Verification 3" at bounding box center [726, 259] width 138 height 14
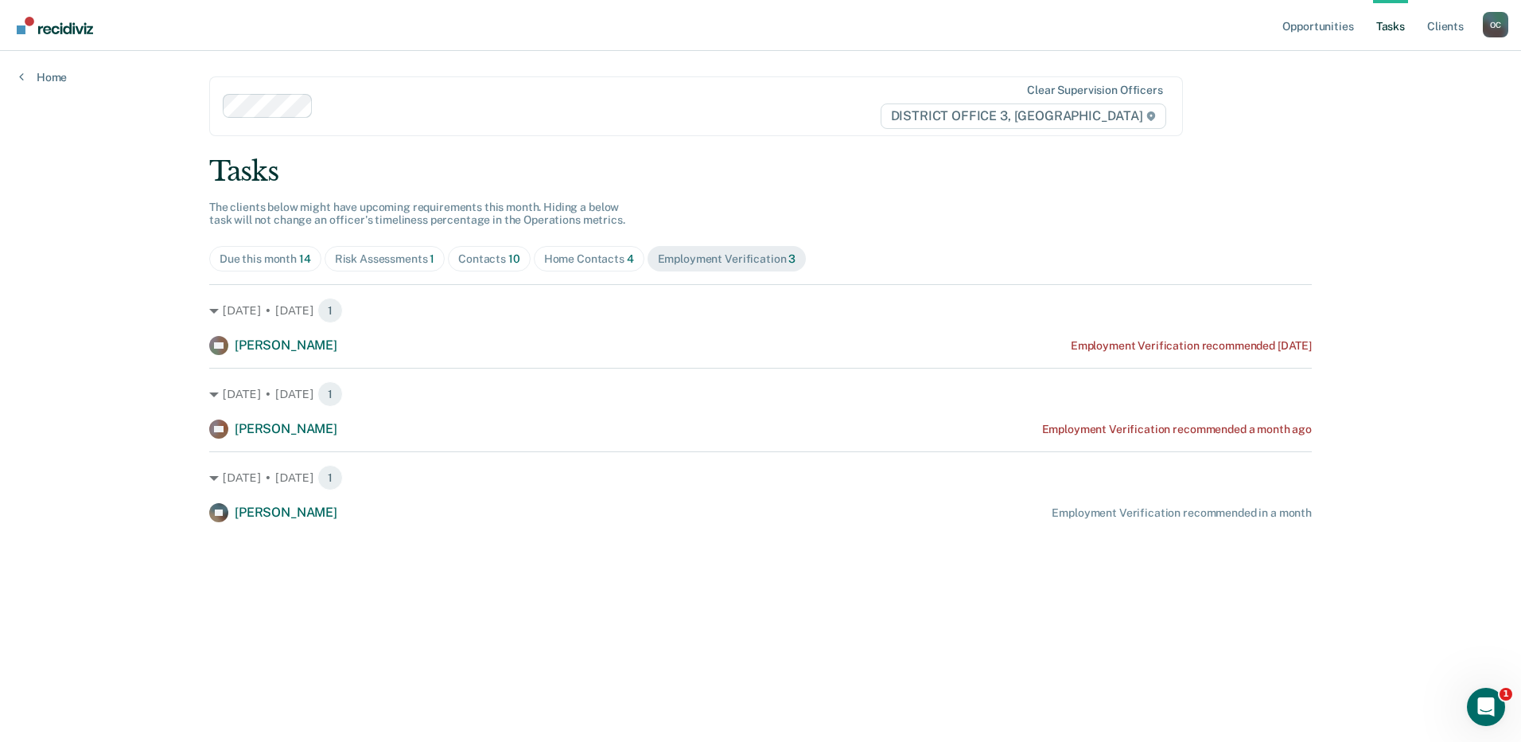
click at [259, 256] on div "Due this month 14" at bounding box center [266, 259] width 92 height 14
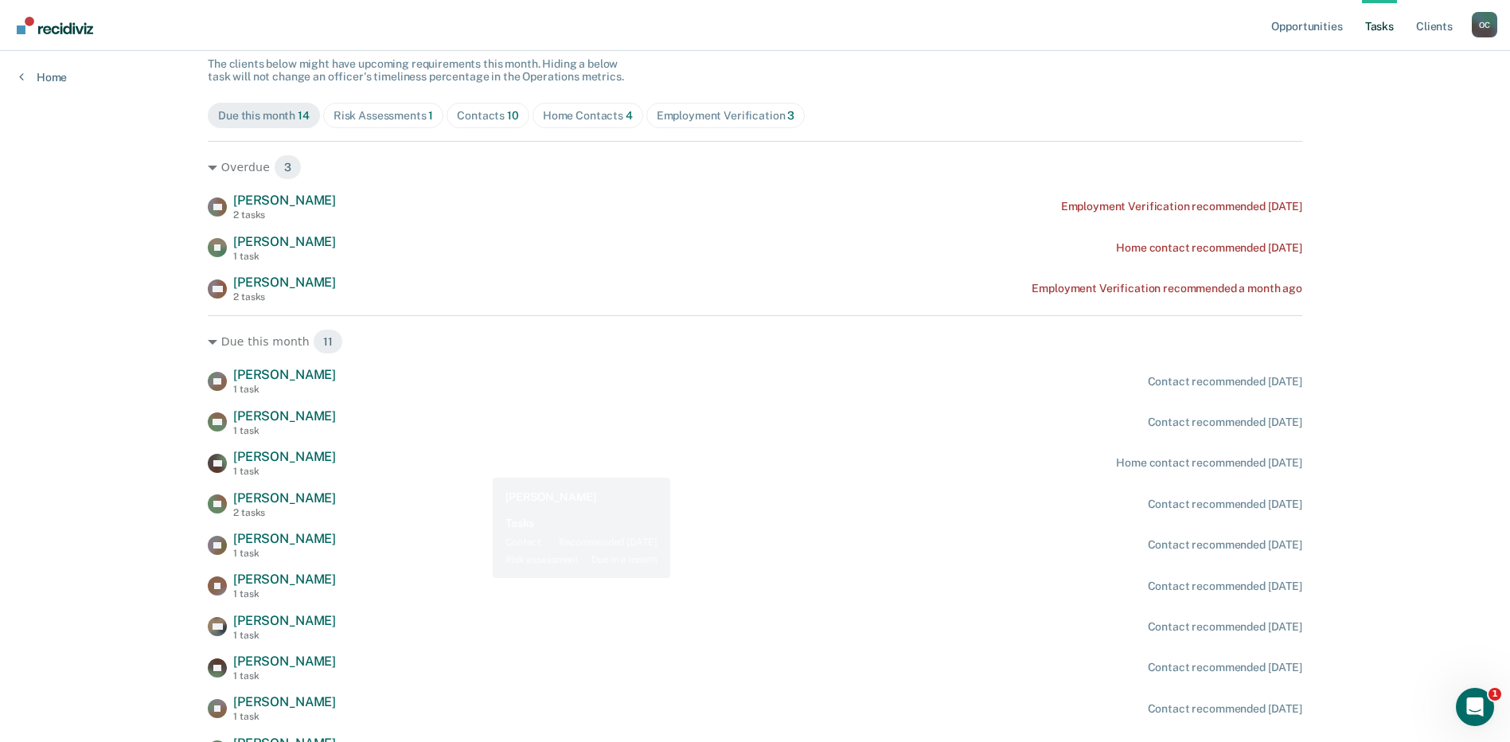
scroll to position [270, 0]
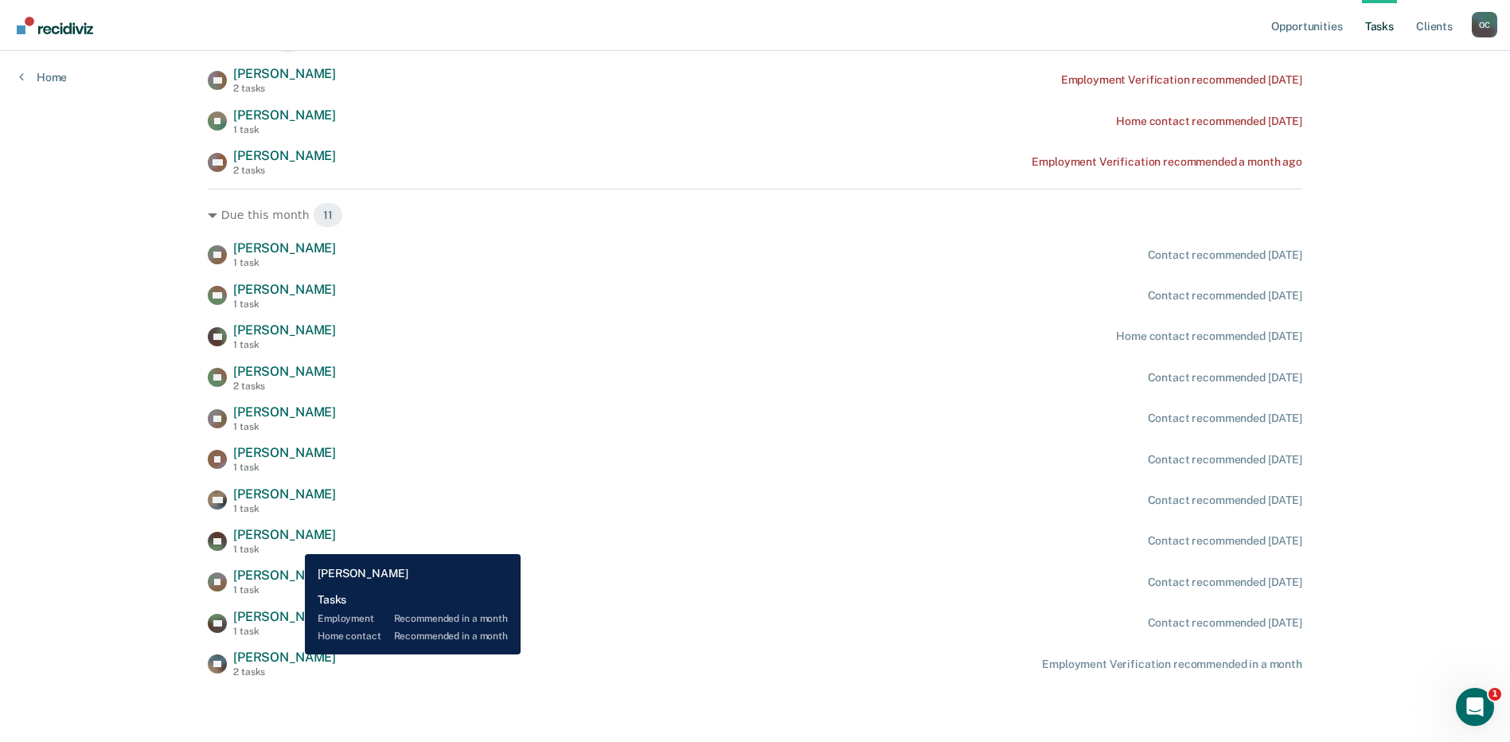
click at [293, 654] on span "[PERSON_NAME]" at bounding box center [284, 656] width 103 height 15
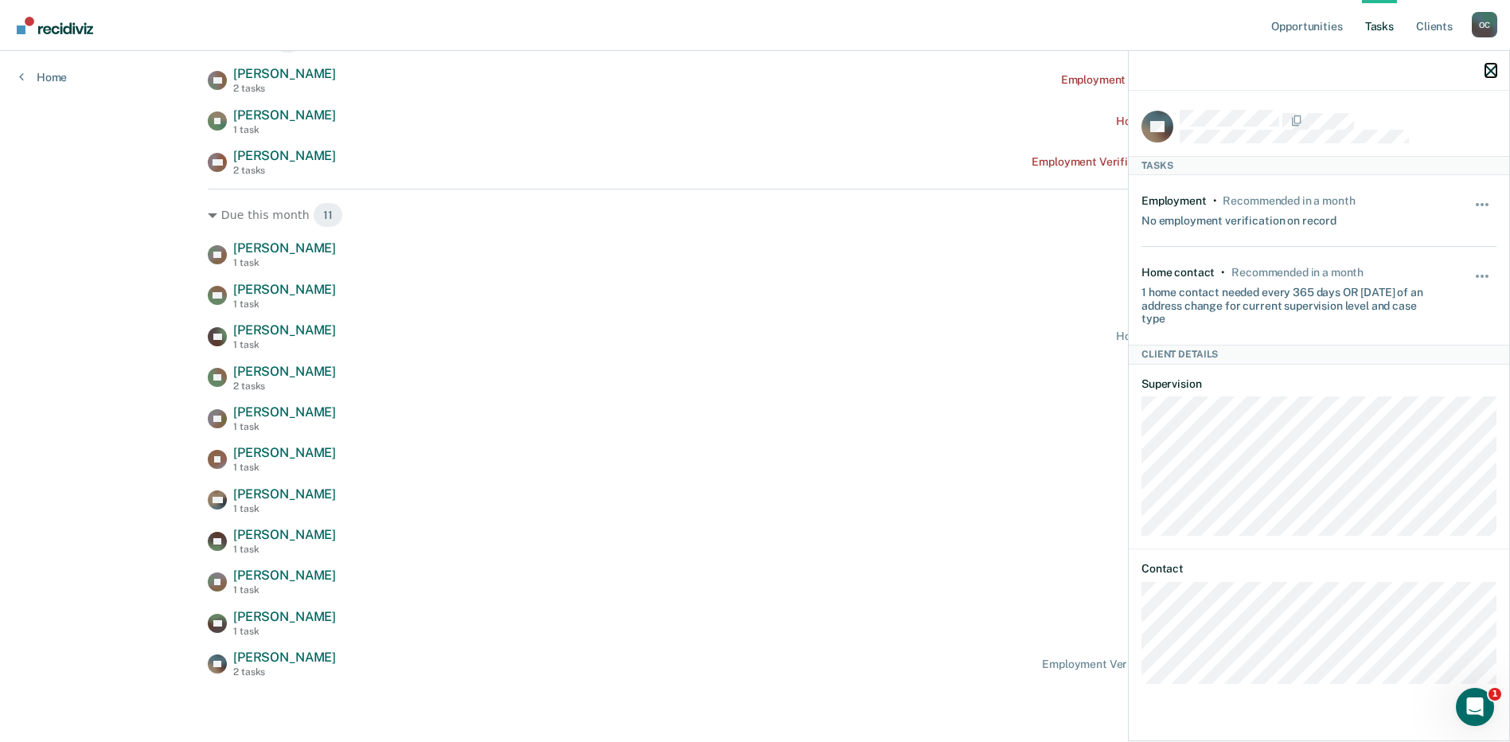
click at [1489, 72] on icon "button" at bounding box center [1490, 70] width 11 height 11
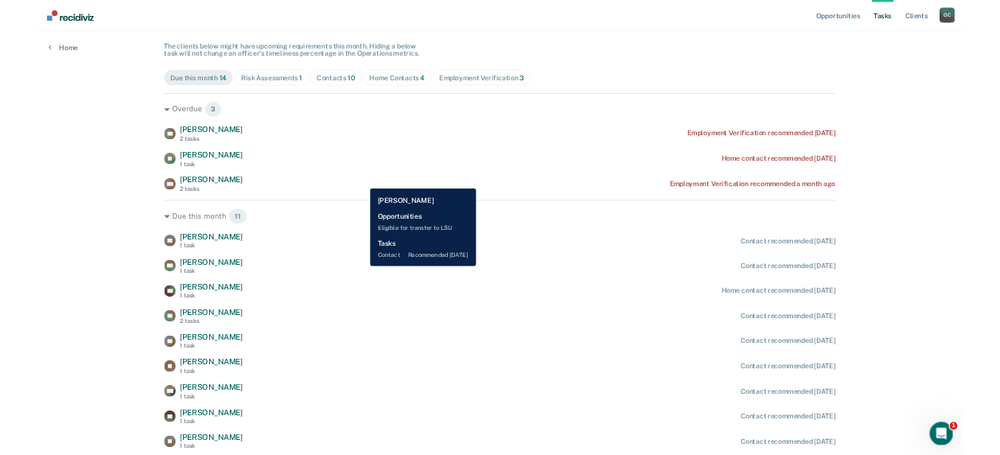
scroll to position [0, 0]
